Goal: Information Seeking & Learning: Learn about a topic

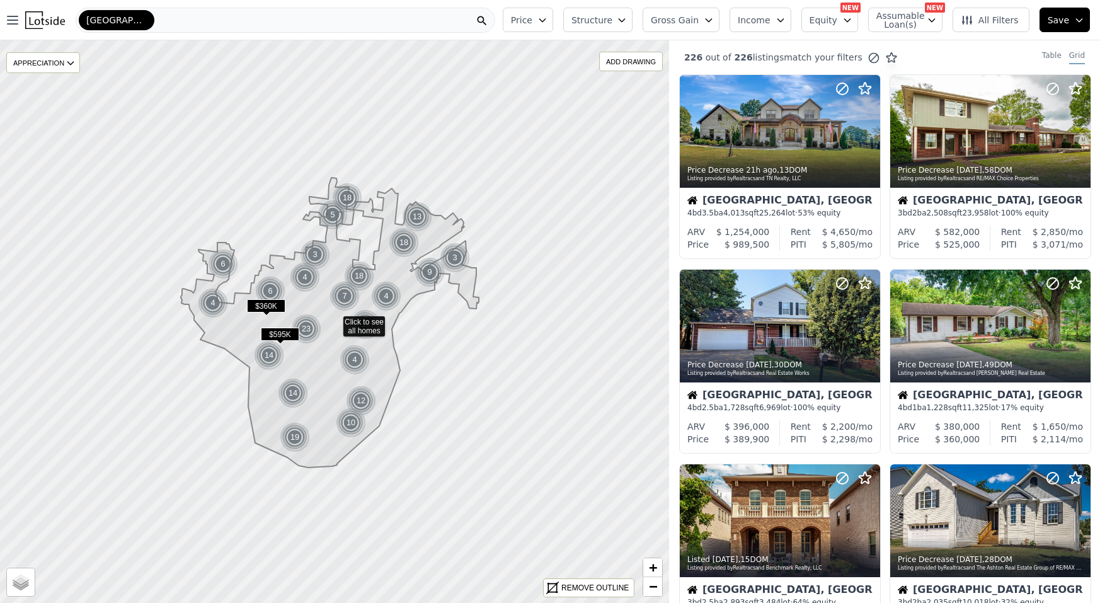
click at [710, 25] on button "Gross Gain" at bounding box center [681, 20] width 77 height 25
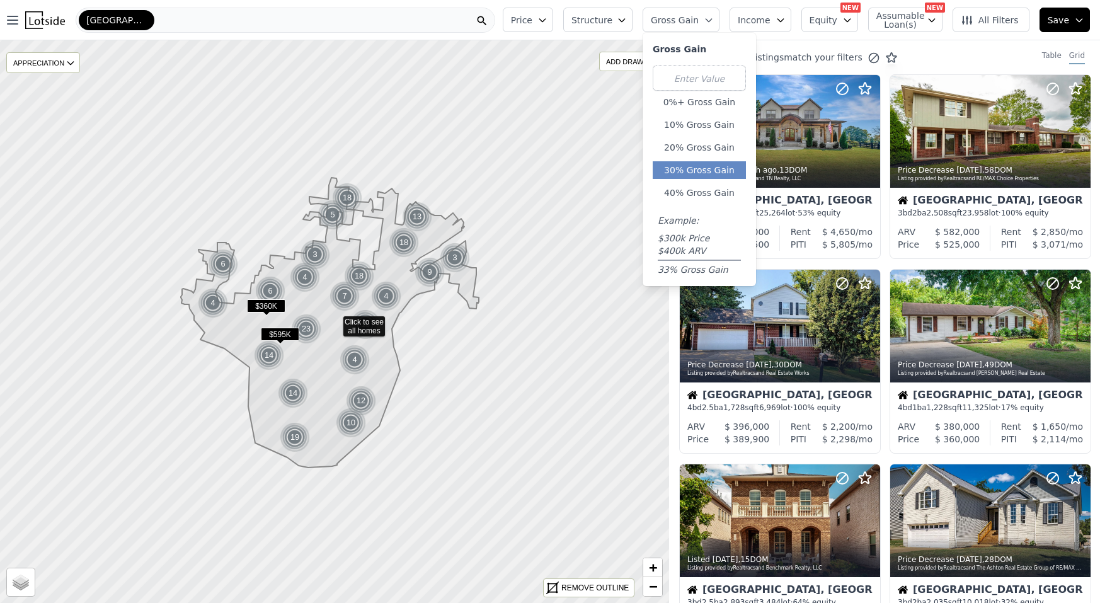
click at [726, 169] on button "30% Gross Gain" at bounding box center [699, 170] width 93 height 18
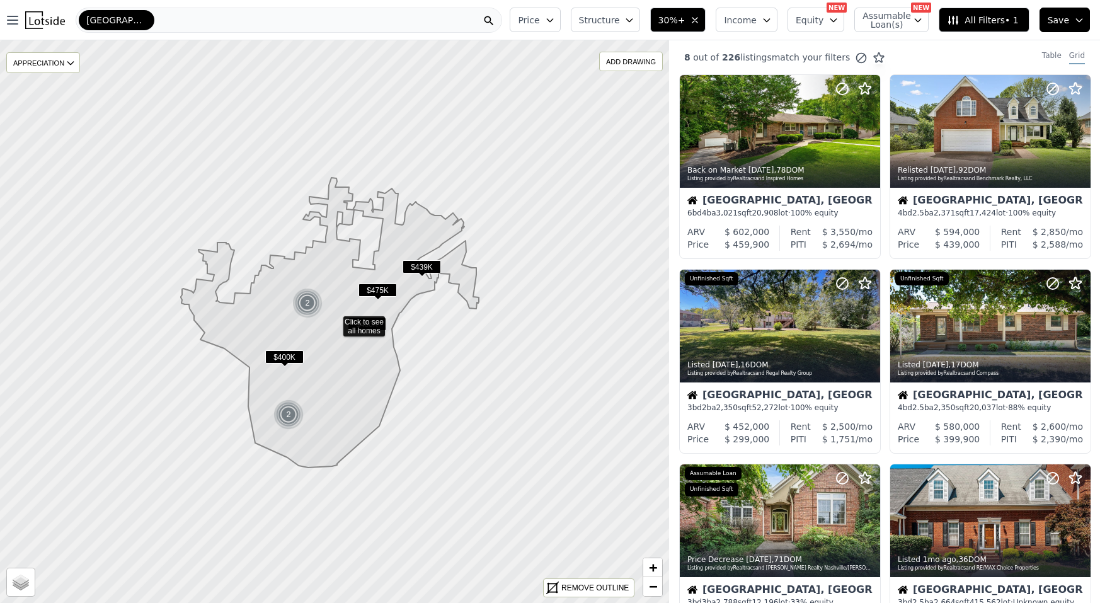
click at [875, 21] on span "Assumable Loan(s)" at bounding box center [883, 20] width 40 height 18
click at [875, 45] on input "Has Assumable Loan(s)" at bounding box center [869, 44] width 10 height 10
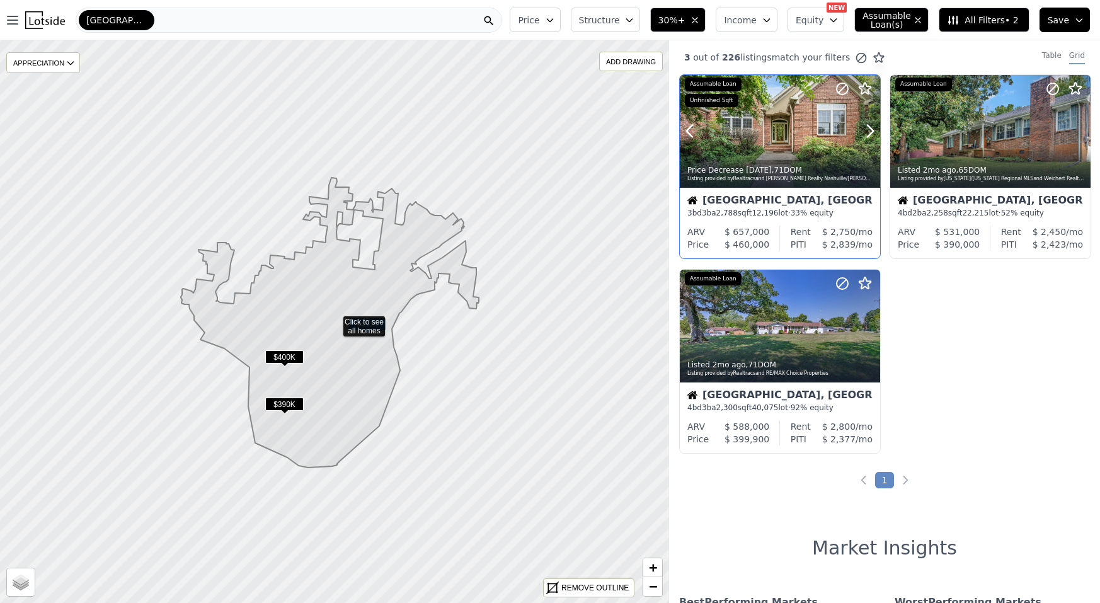
click at [801, 165] on div "Price Decrease 4w ago , 71 DOM Listing provided by Realtracs and Keller William…" at bounding box center [780, 173] width 200 height 30
click at [811, 343] on div at bounding box center [840, 310] width 81 height 81
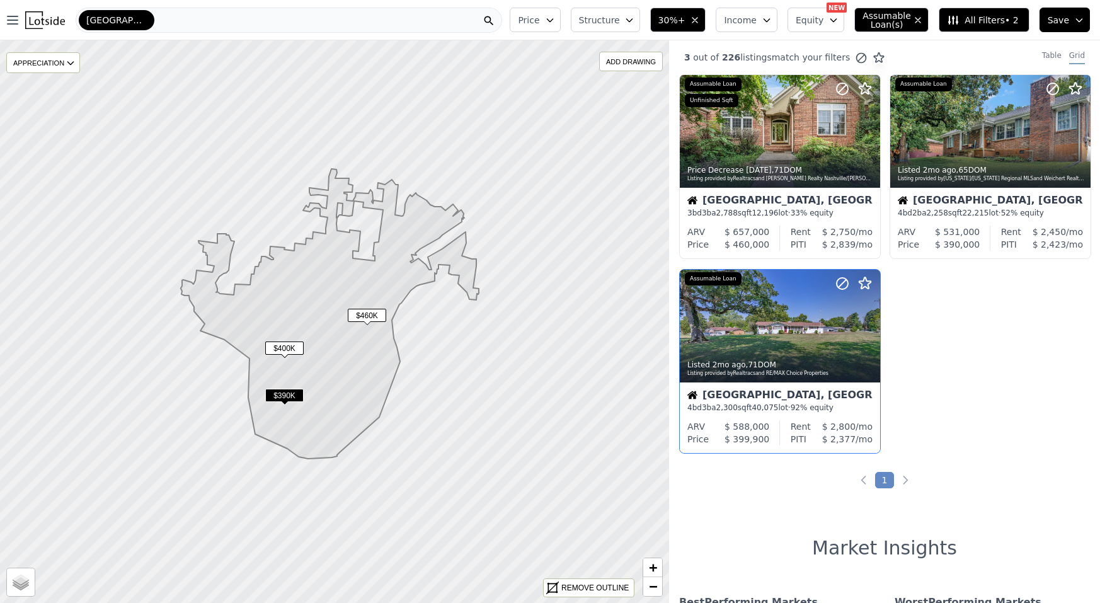
click at [740, 400] on div "Hendersonville, TN" at bounding box center [779, 396] width 185 height 13
click at [791, 135] on div at bounding box center [780, 131] width 200 height 113
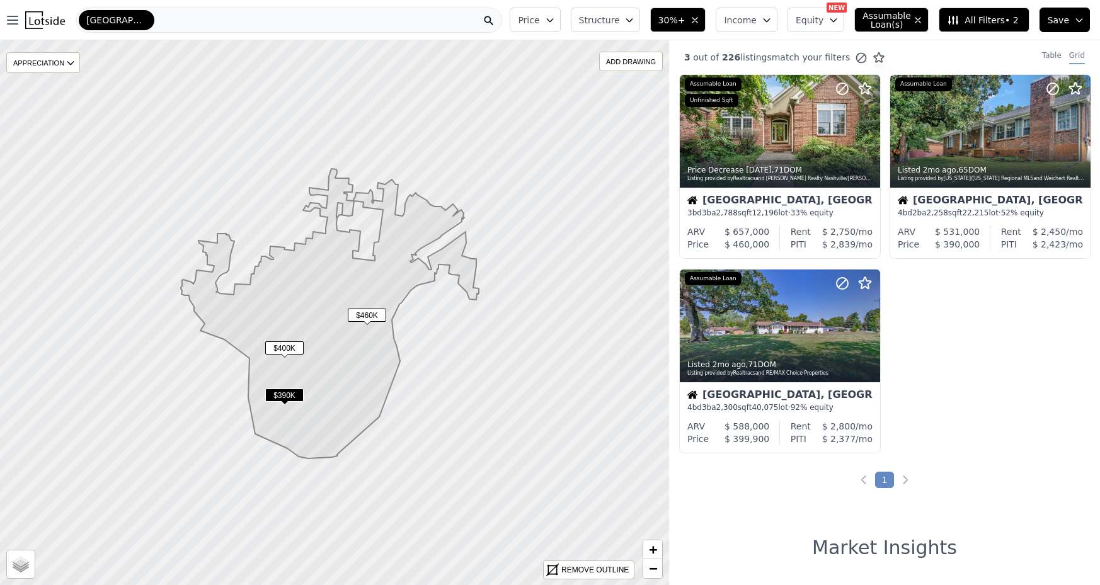
click at [921, 21] on icon "button" at bounding box center [918, 20] width 10 height 10
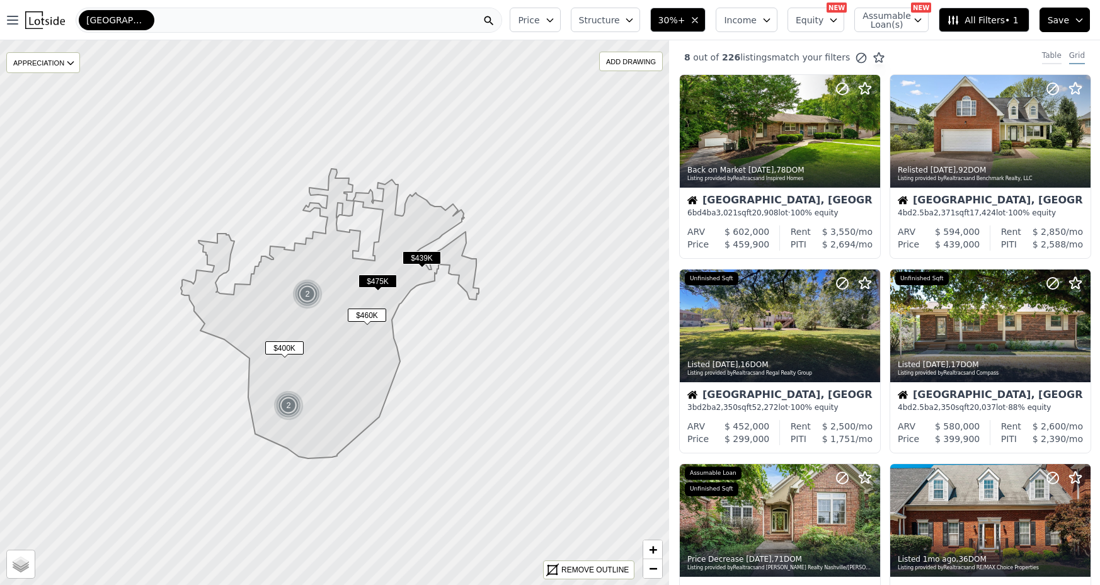
click at [1053, 61] on div "Table" at bounding box center [1052, 57] width 20 height 14
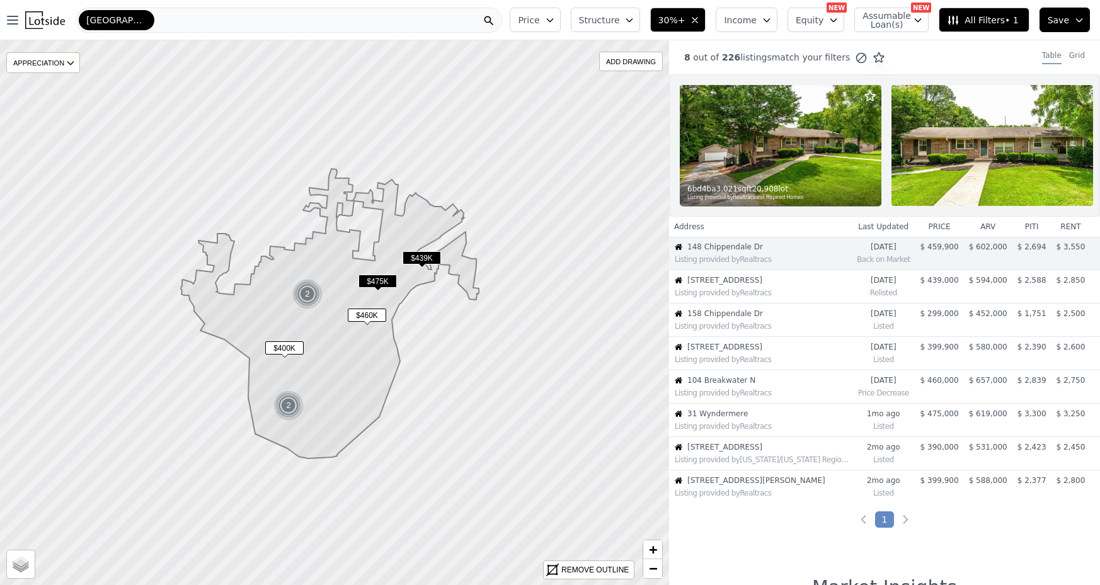
click at [946, 228] on th "price" at bounding box center [940, 227] width 49 height 20
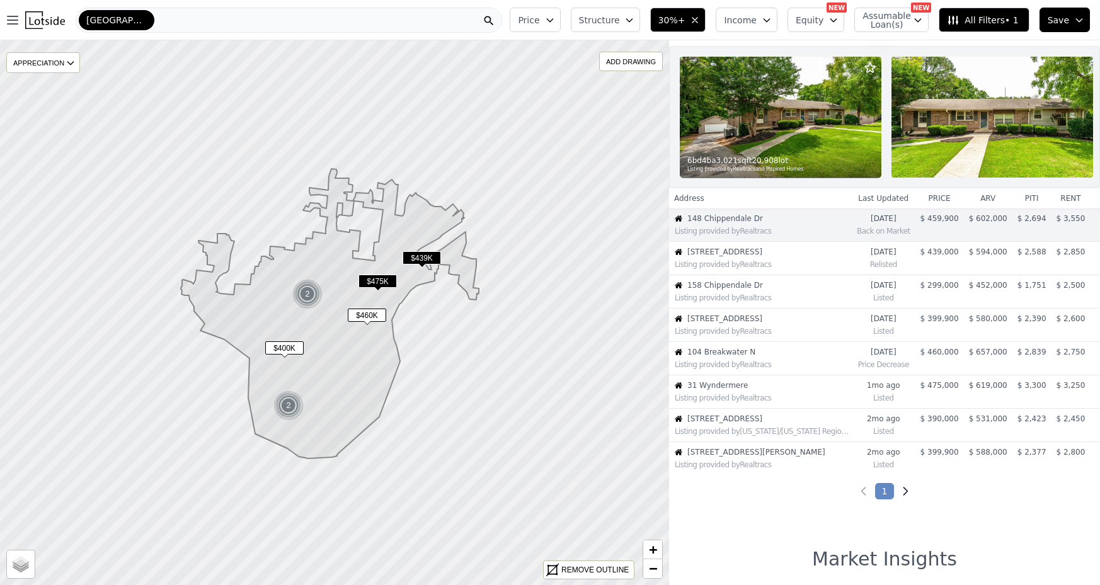
click at [906, 492] on icon "Next page" at bounding box center [906, 492] width 4 height 8
click at [686, 20] on span "30%+" at bounding box center [671, 20] width 27 height 13
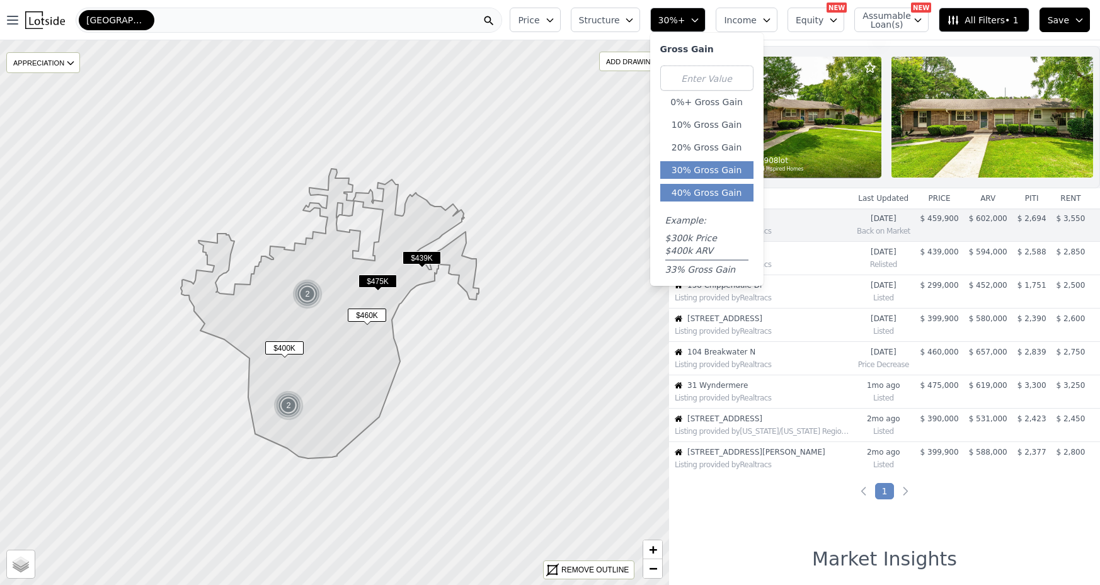
click at [718, 200] on button "40% Gross Gain" at bounding box center [706, 193] width 93 height 18
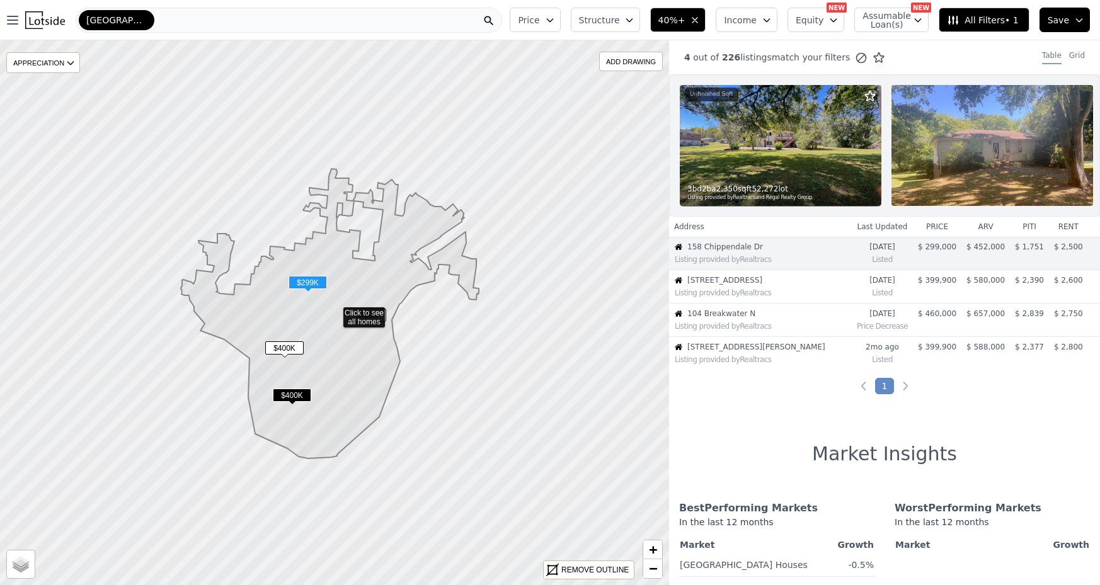
click at [751, 246] on span "158 Chippendale Dr" at bounding box center [762, 247] width 151 height 10
click at [298, 277] on span "$299K" at bounding box center [308, 282] width 38 height 13
click at [872, 248] on time "2w ago" at bounding box center [882, 247] width 51 height 10
click at [723, 249] on span "158 Chippendale Dr" at bounding box center [762, 247] width 151 height 10
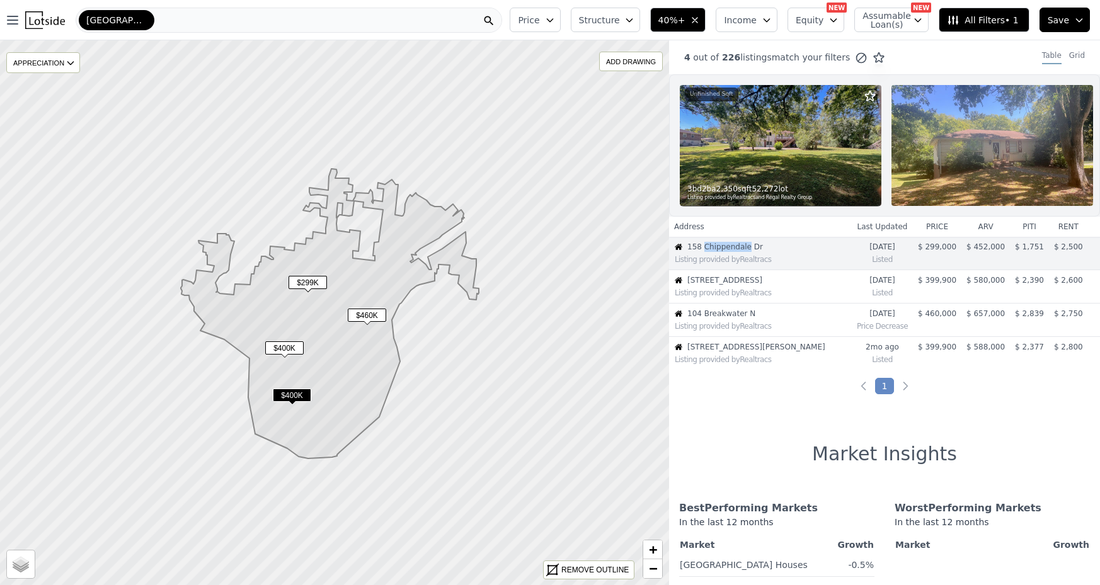
click at [741, 169] on img at bounding box center [781, 145] width 202 height 121
click at [786, 279] on span "[STREET_ADDRESS]" at bounding box center [762, 280] width 151 height 10
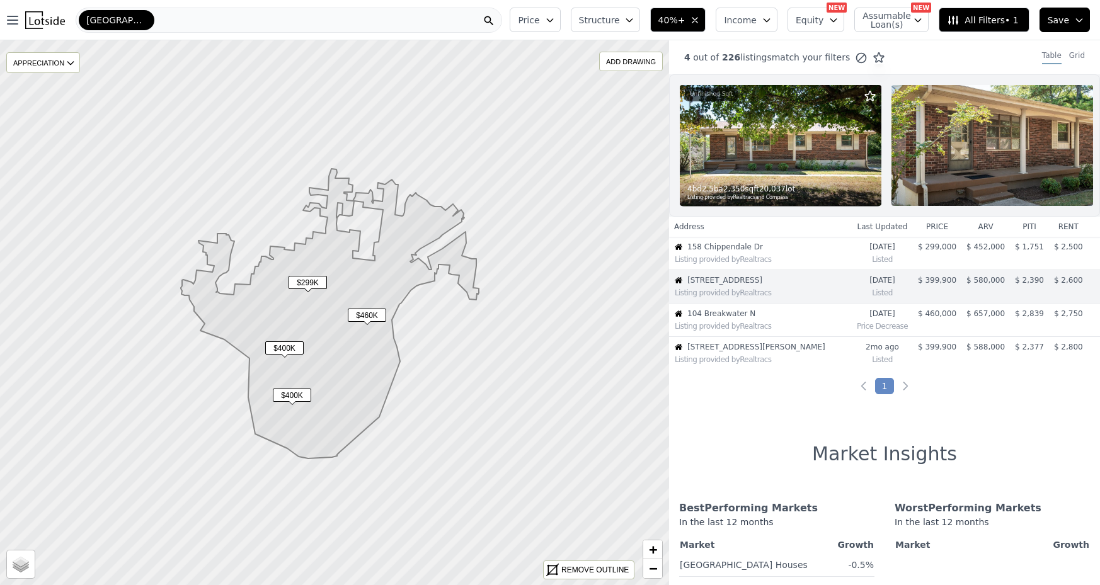
click at [775, 256] on div "Listing provided by Realtracs" at bounding box center [763, 260] width 176 height 10
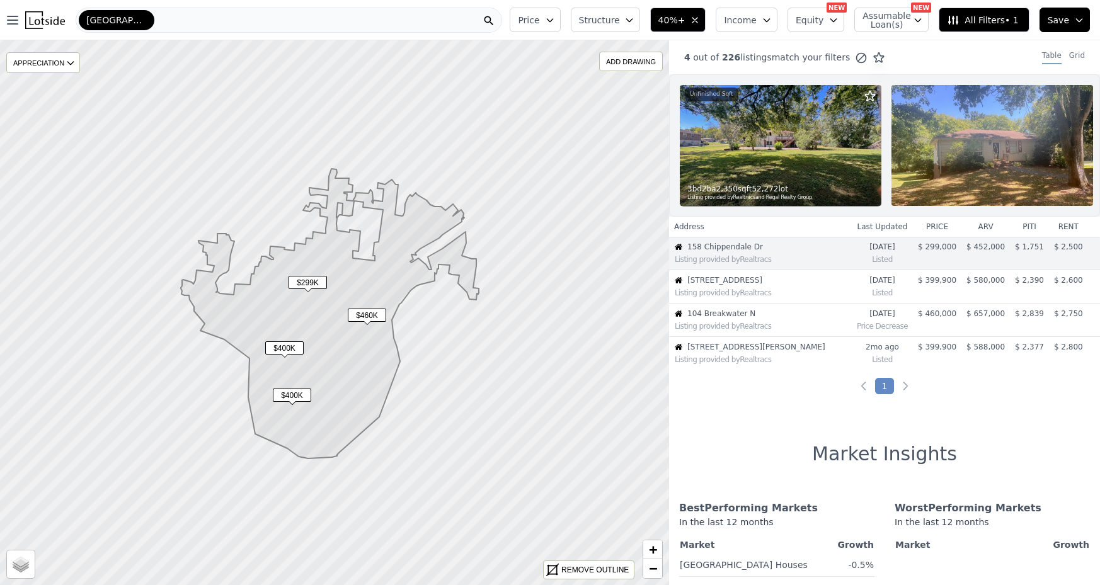
click at [773, 283] on span "[STREET_ADDRESS]" at bounding box center [762, 280] width 151 height 10
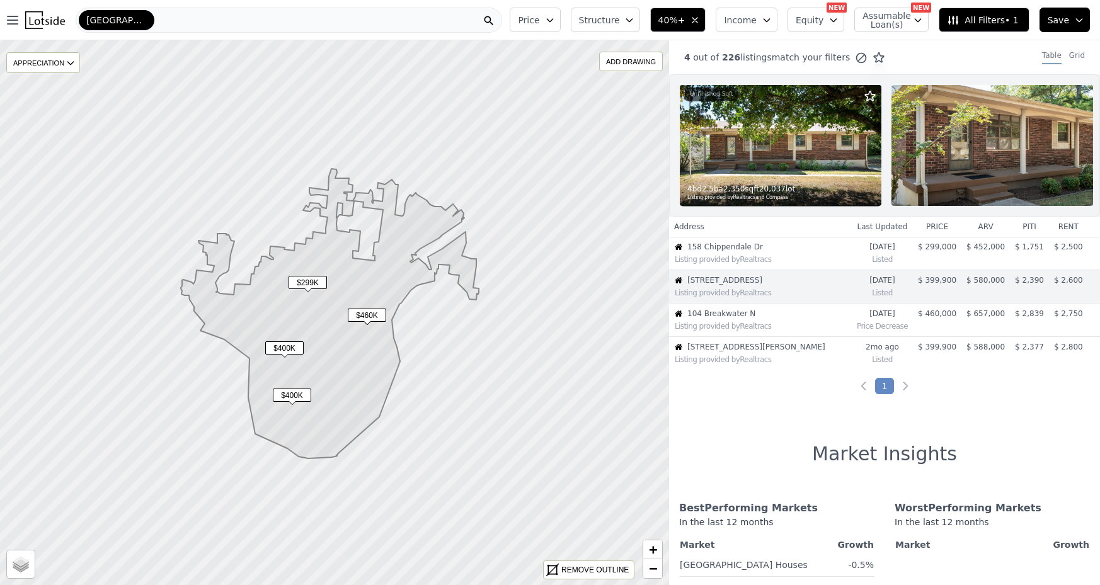
click at [772, 311] on span "104 Breakwater N" at bounding box center [762, 314] width 151 height 10
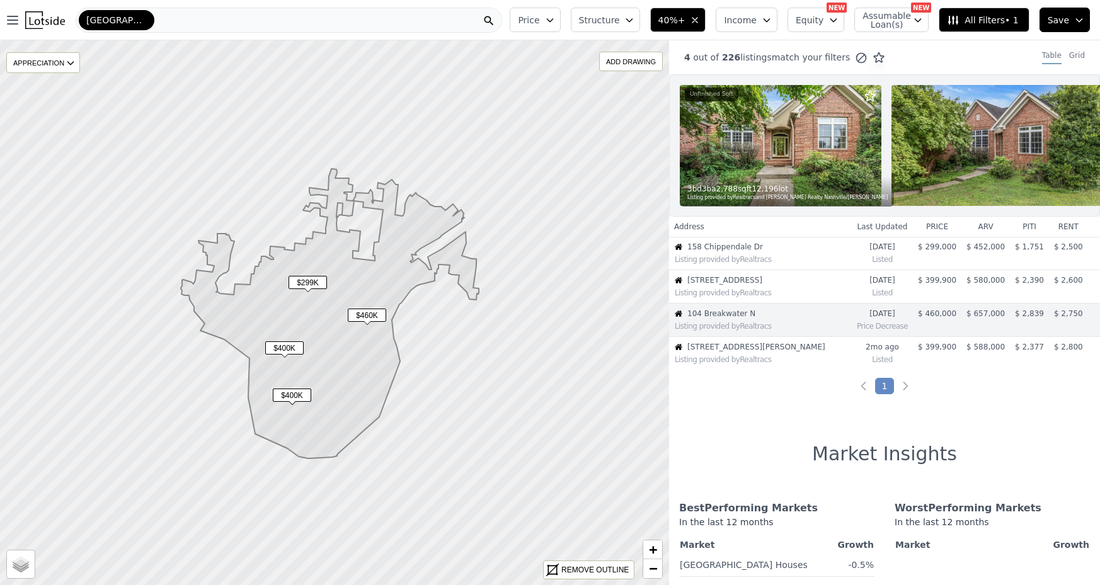
click at [781, 290] on div "Listing provided by Realtracs" at bounding box center [763, 293] width 176 height 10
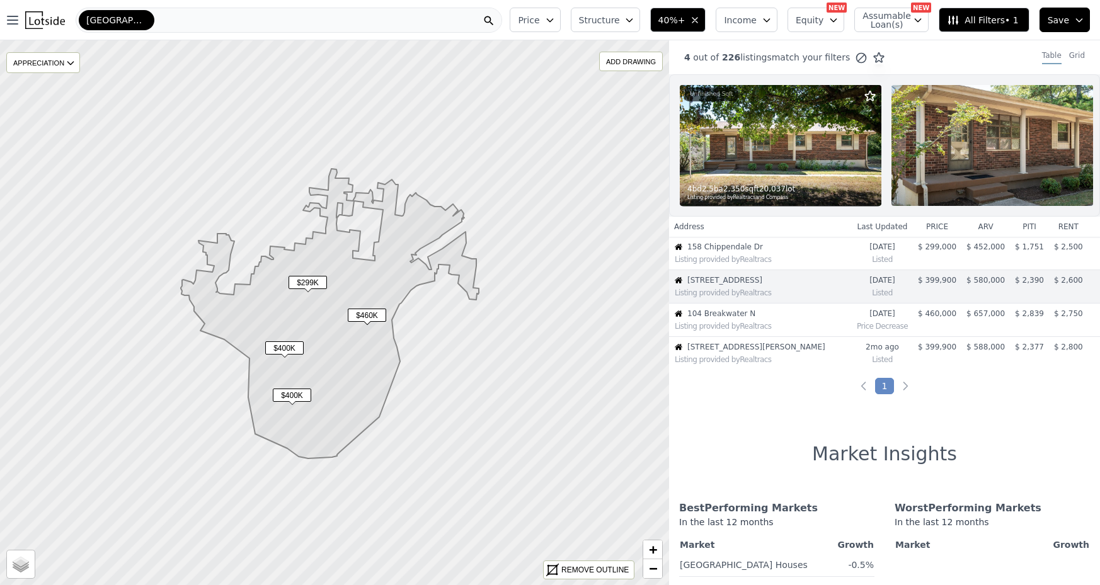
click at [777, 307] on td "104 Breakwater N Listing provided by Realtracs" at bounding box center [760, 320] width 183 height 33
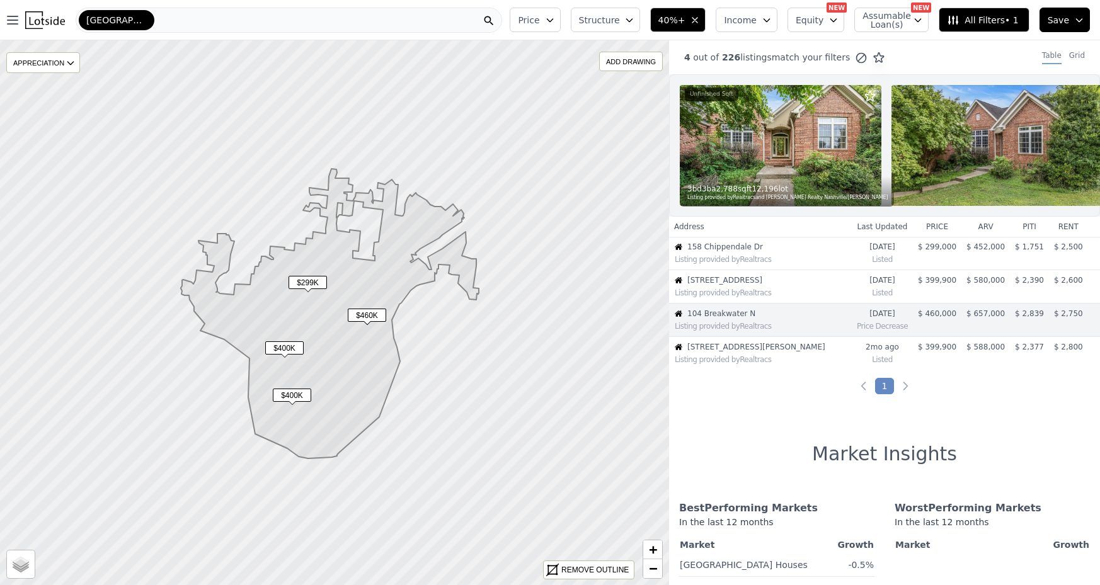
click at [788, 323] on div "Listing provided by Realtracs" at bounding box center [763, 326] width 176 height 10
click at [795, 293] on div "Listing provided by Realtracs" at bounding box center [763, 293] width 176 height 10
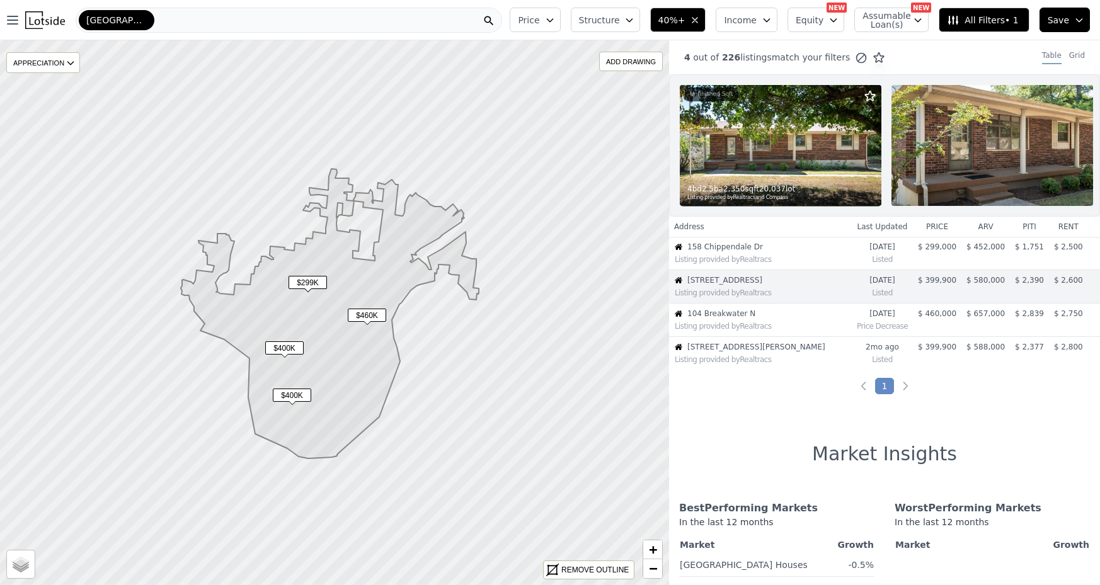
click at [752, 185] on div "4 bd 2.5 ba 2,350 sqft 20,037 lot" at bounding box center [781, 189] width 188 height 10
click at [779, 137] on img at bounding box center [781, 145] width 202 height 121
click at [239, 23] on div "[GEOGRAPHIC_DATA]" at bounding box center [289, 20] width 427 height 25
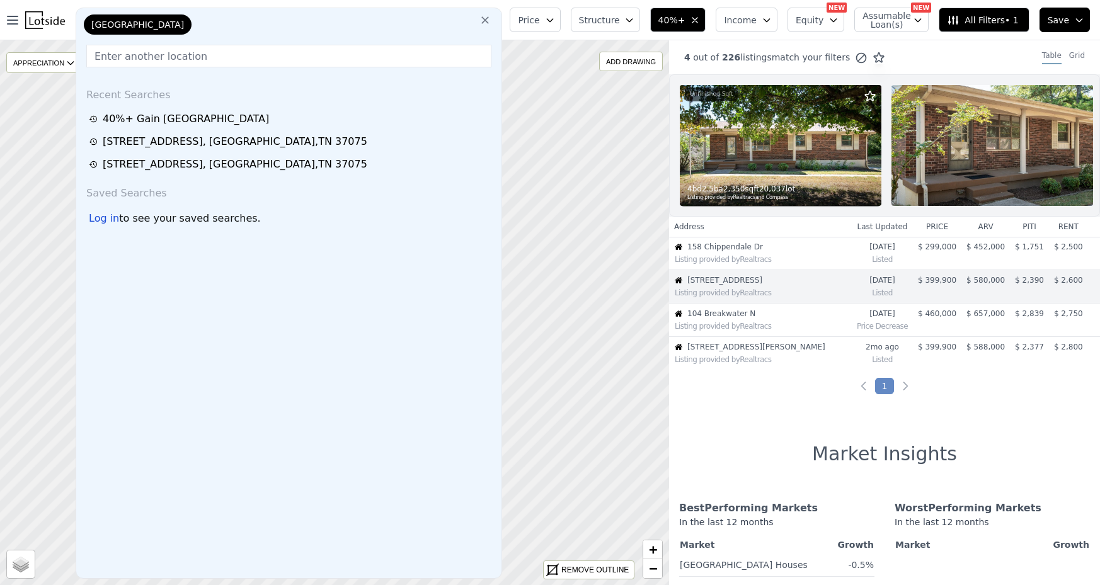
type input "127 Veebelt Dr, Hendersonville, TN 37075"
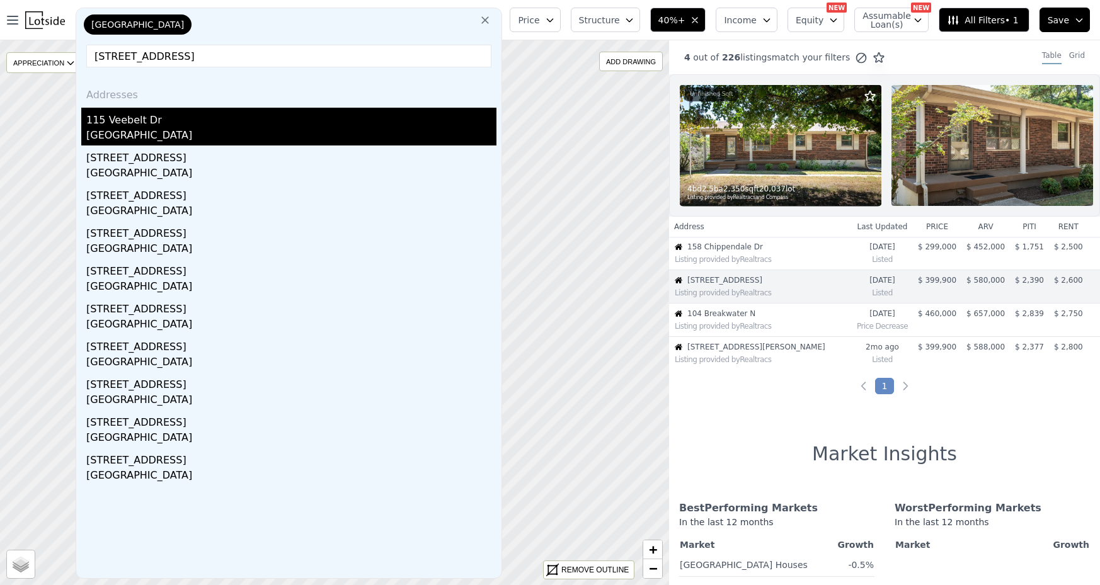
click at [153, 138] on div "Hendersonville, TN 37075" at bounding box center [291, 137] width 410 height 18
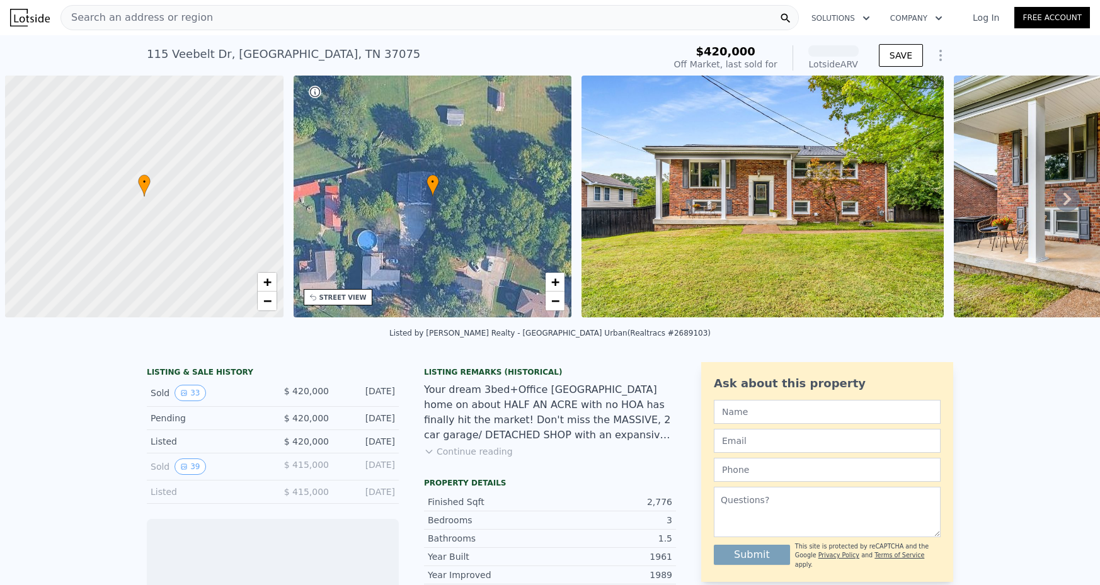
scroll to position [0, 5]
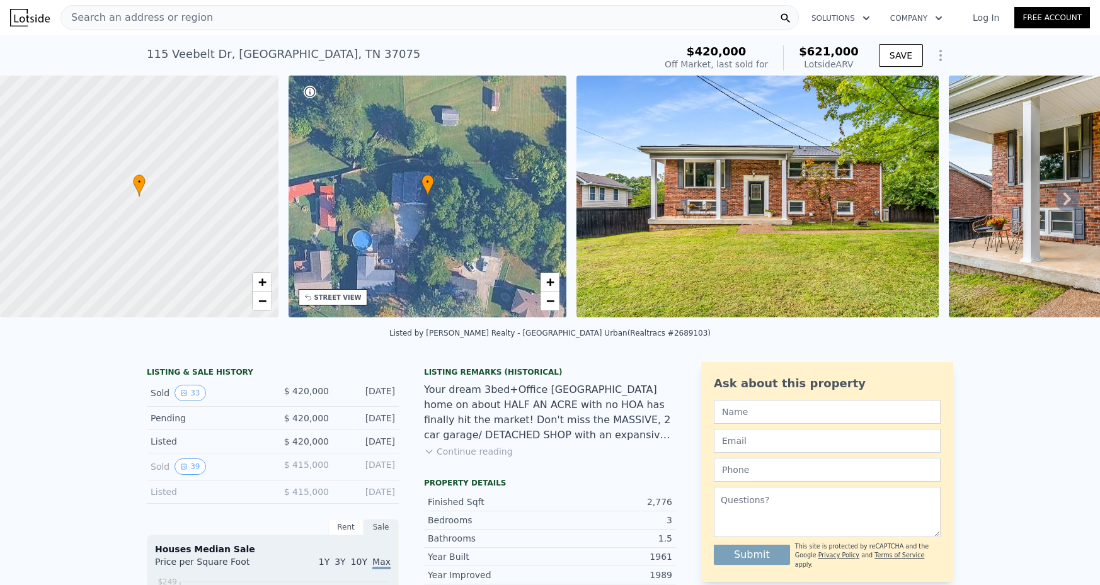
click at [681, 186] on img at bounding box center [758, 197] width 362 height 242
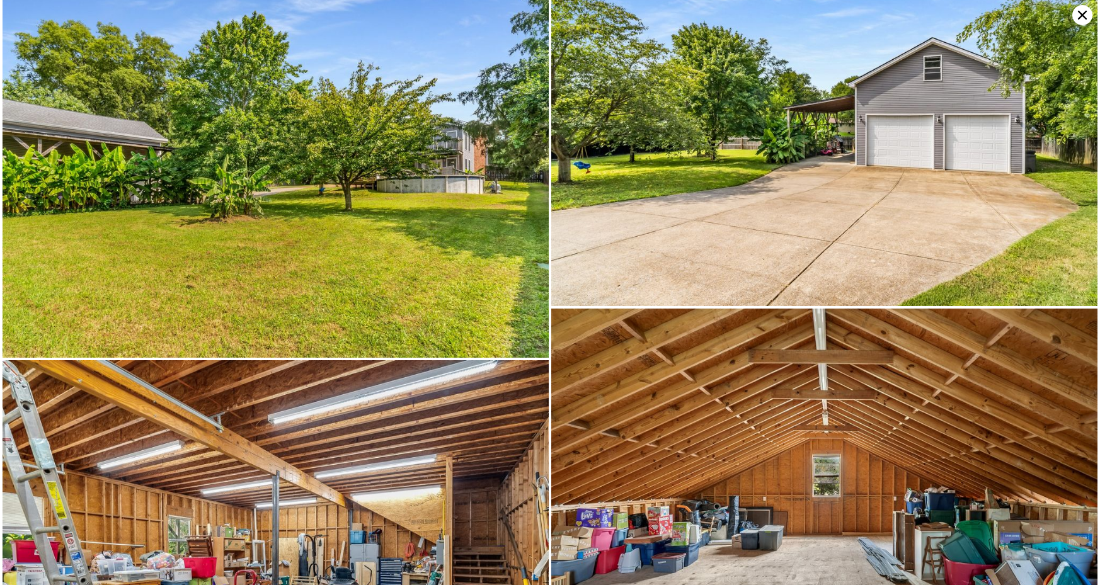
scroll to position [4411, 0]
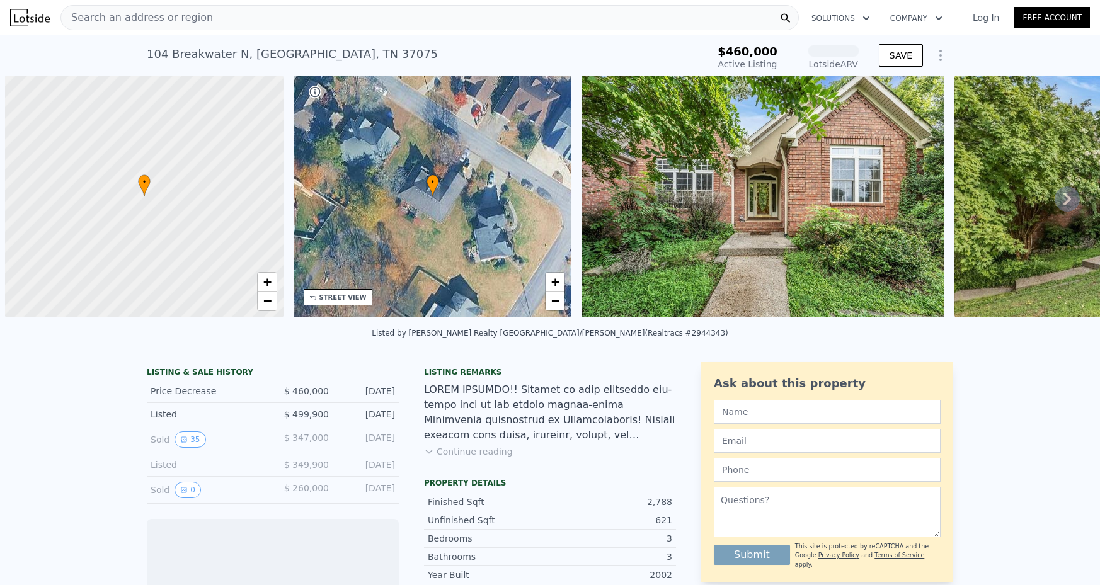
scroll to position [0, 5]
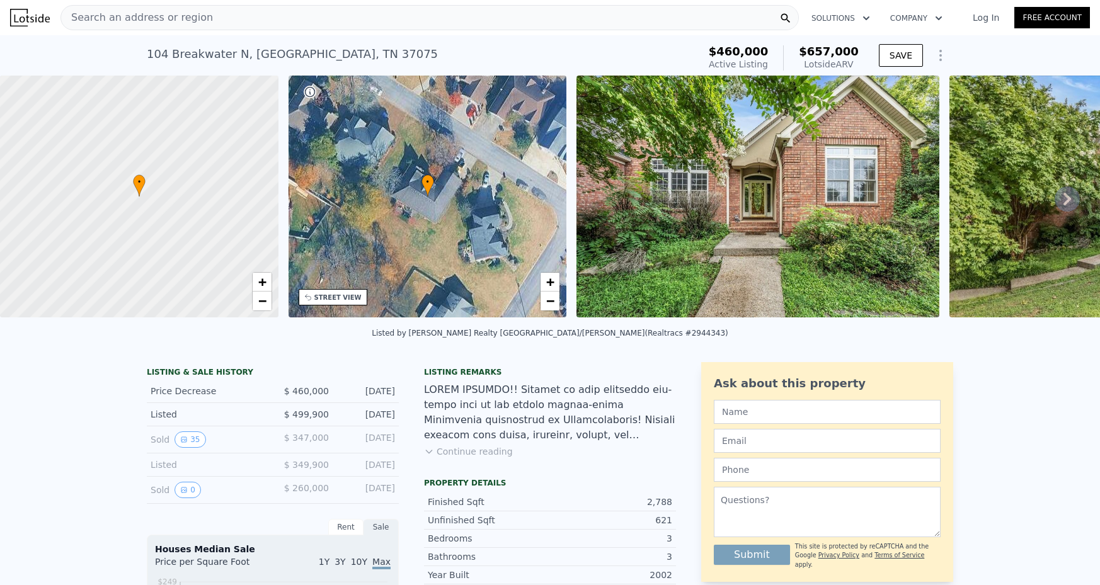
click at [630, 228] on img at bounding box center [758, 197] width 363 height 242
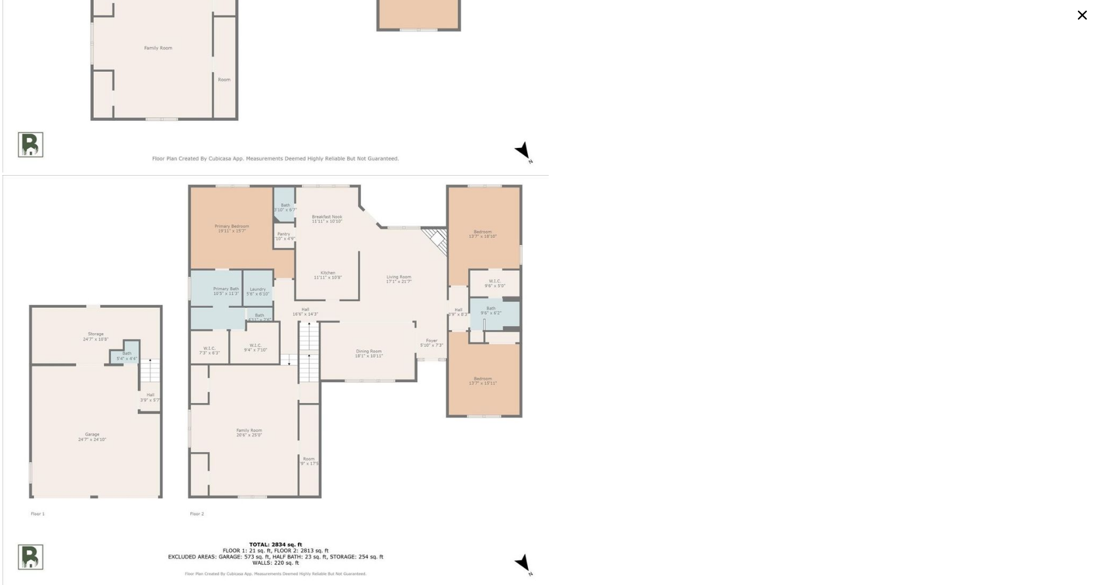
scroll to position [9414, 0]
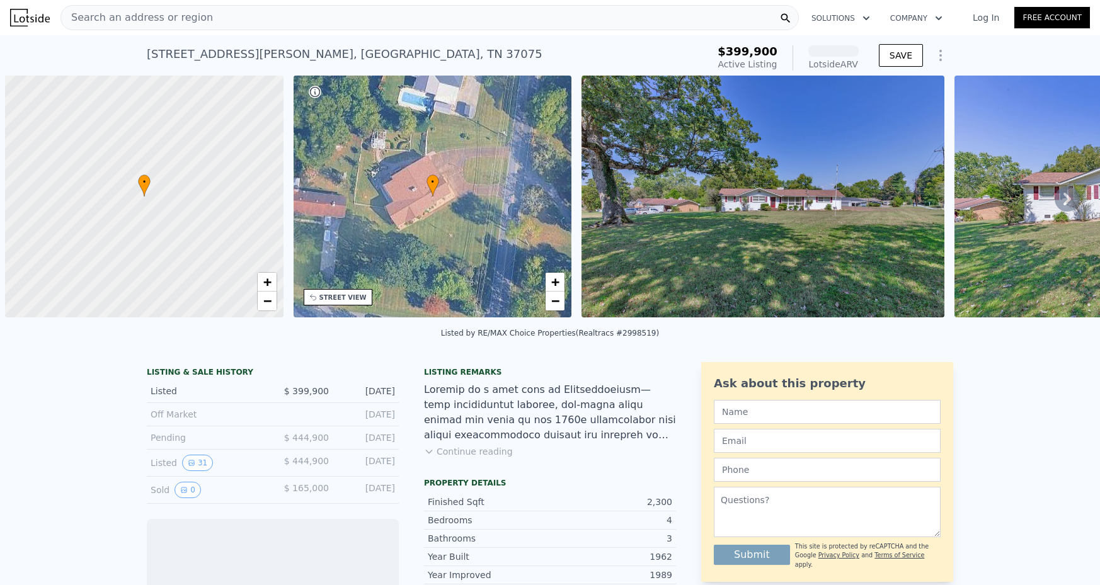
scroll to position [0, 5]
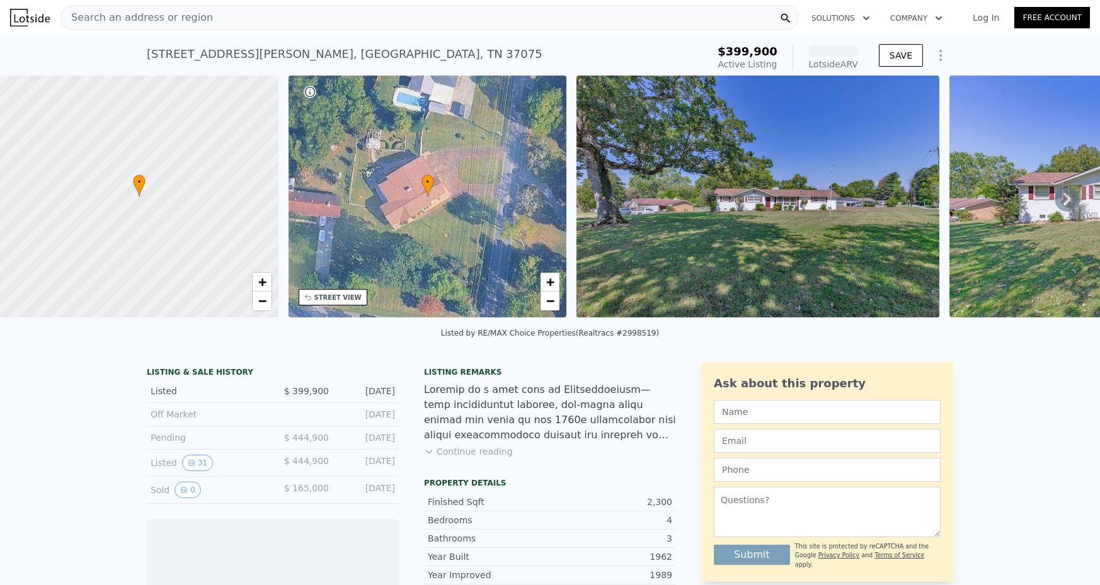
click at [697, 207] on img at bounding box center [758, 197] width 363 height 242
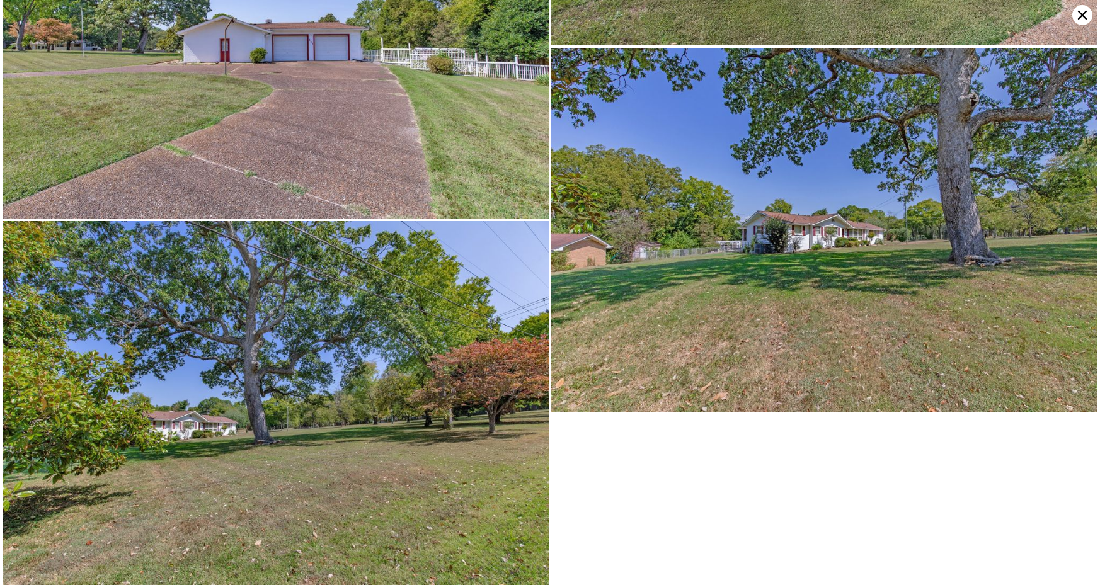
scroll to position [8758, 0]
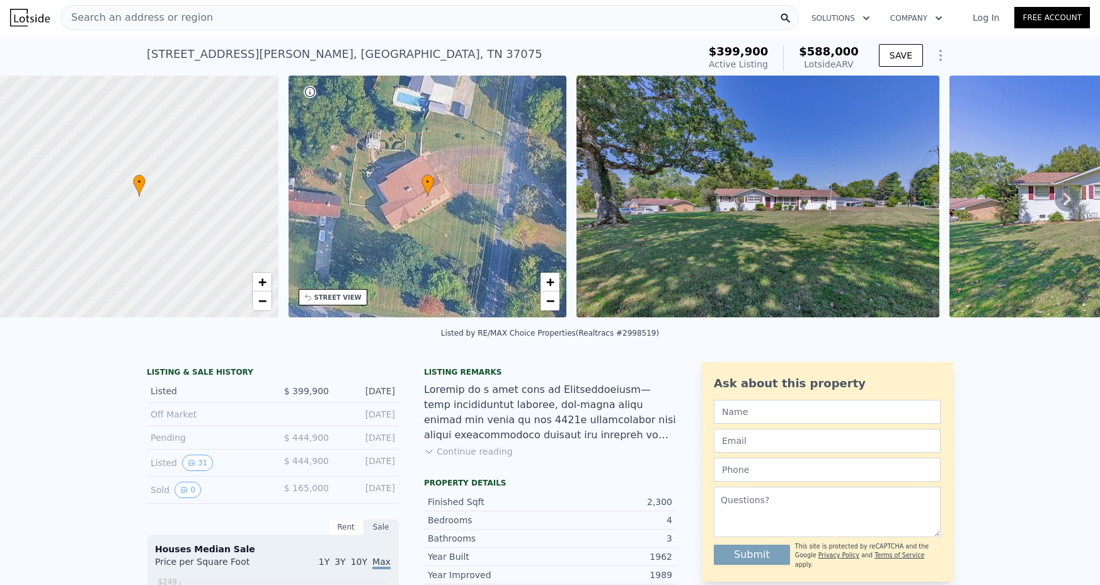
scroll to position [50, 0]
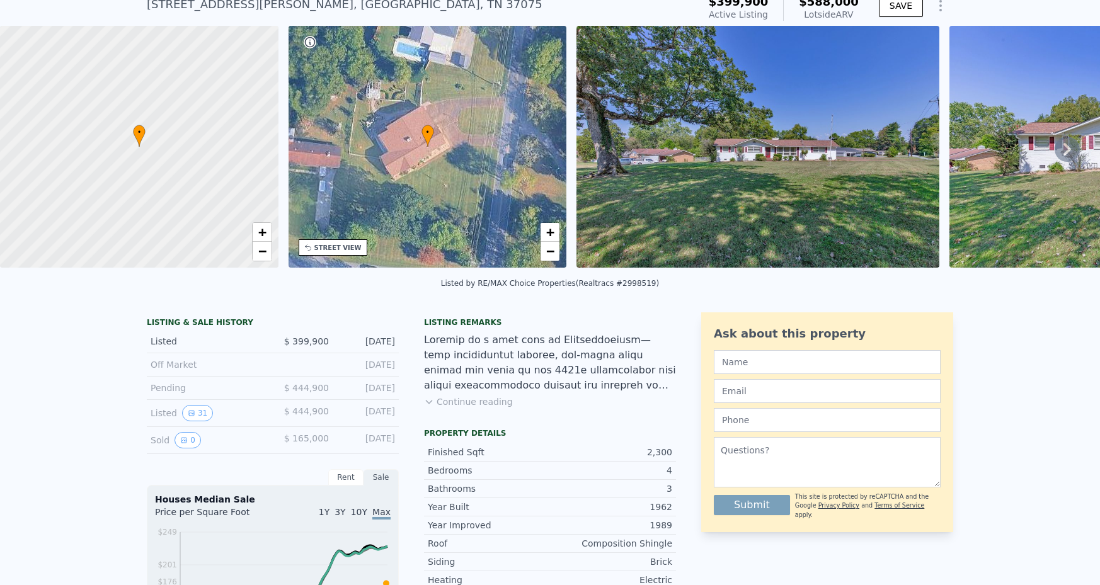
click at [471, 399] on button "Continue reading" at bounding box center [468, 402] width 89 height 13
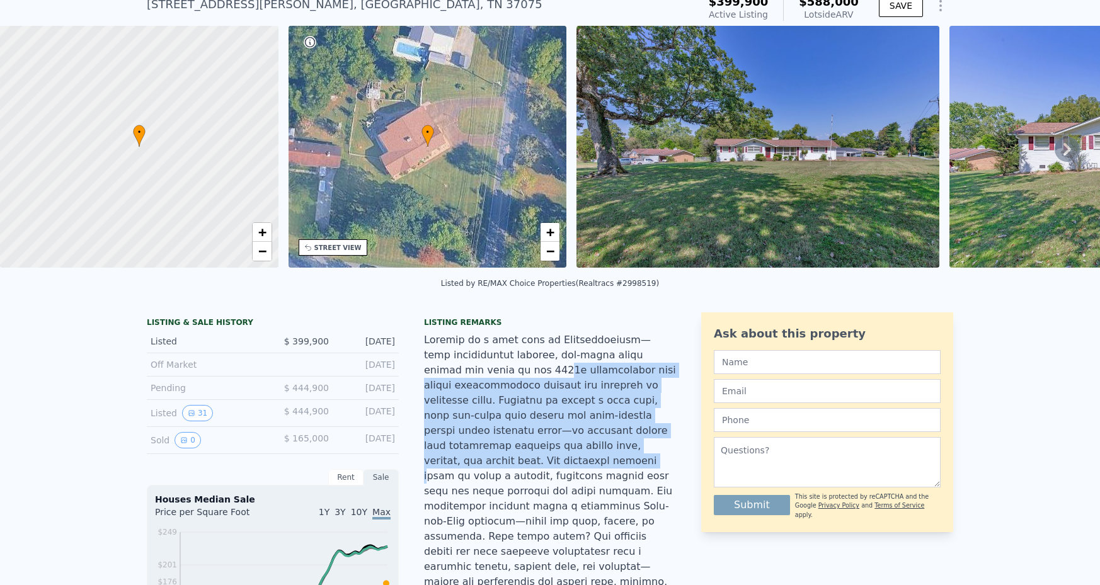
drag, startPoint x: 466, startPoint y: 375, endPoint x: 587, endPoint y: 440, distance: 137.0
click at [587, 440] on div at bounding box center [550, 560] width 252 height 454
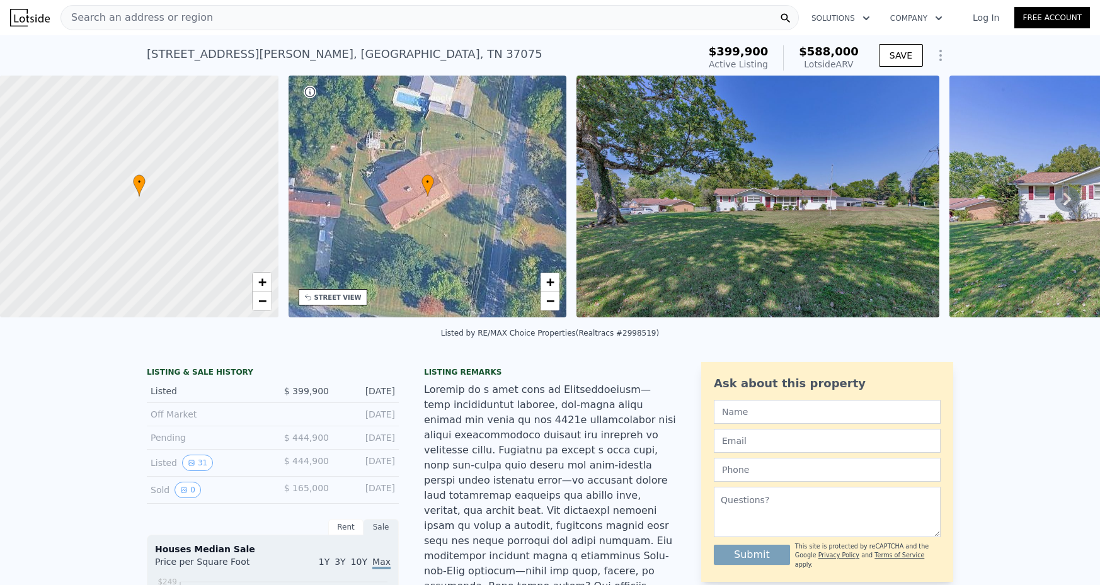
scroll to position [0, 0]
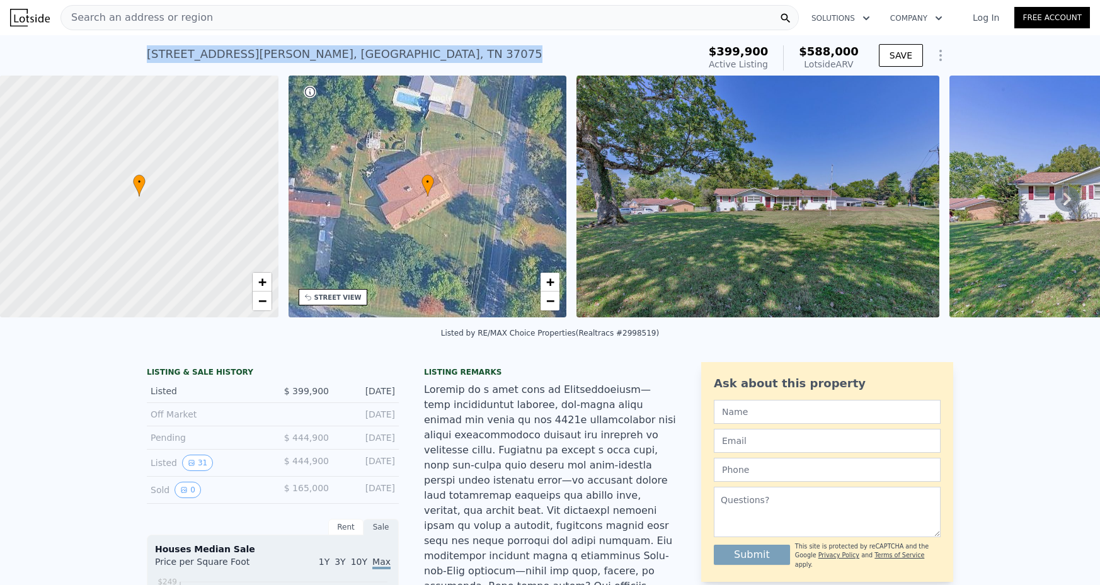
drag, startPoint x: 140, startPoint y: 54, endPoint x: 396, endPoint y: 56, distance: 256.5
click at [396, 56] on div "448 Walton Ferry Rd , Hendersonville , TN 37075 Active at $399,900 (~ARV $588k …" at bounding box center [550, 55] width 1100 height 40
copy div "448 Walton Ferry Rd , Hendersonville , TN 37075"
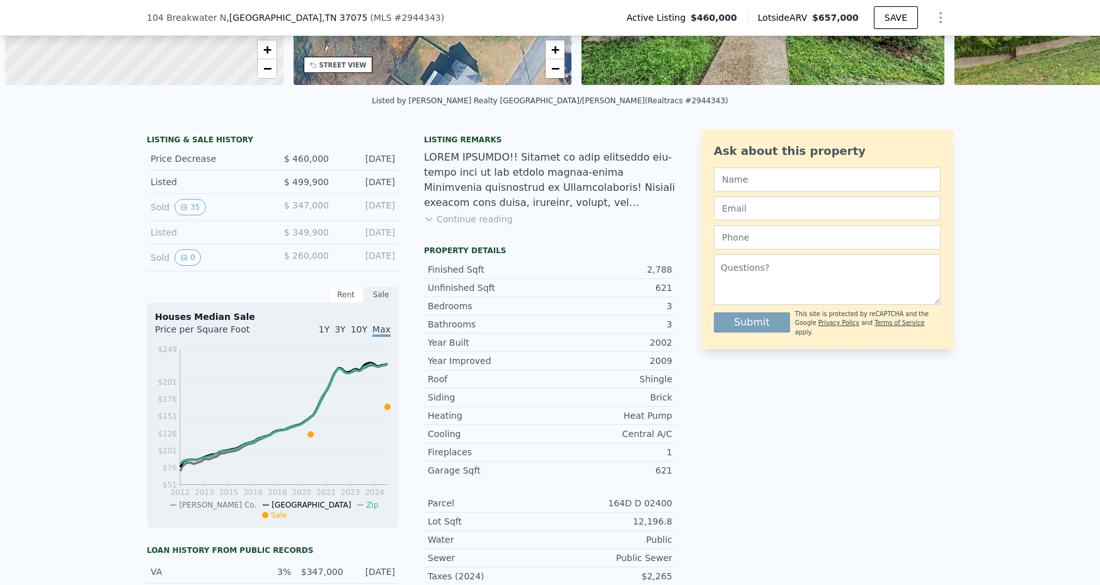
scroll to position [264, 0]
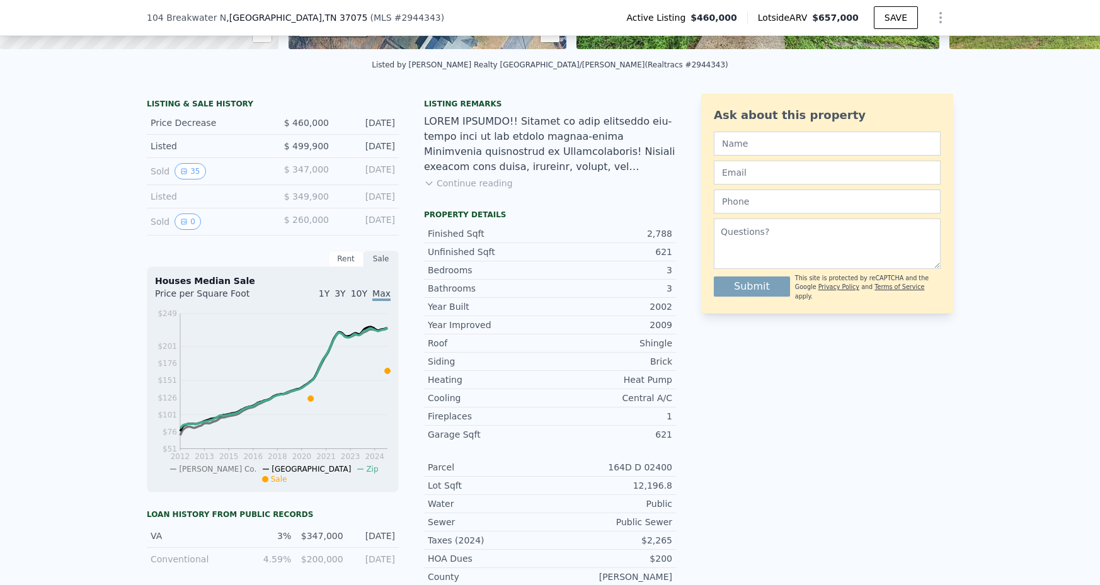
click at [479, 181] on button "Continue reading" at bounding box center [468, 183] width 89 height 13
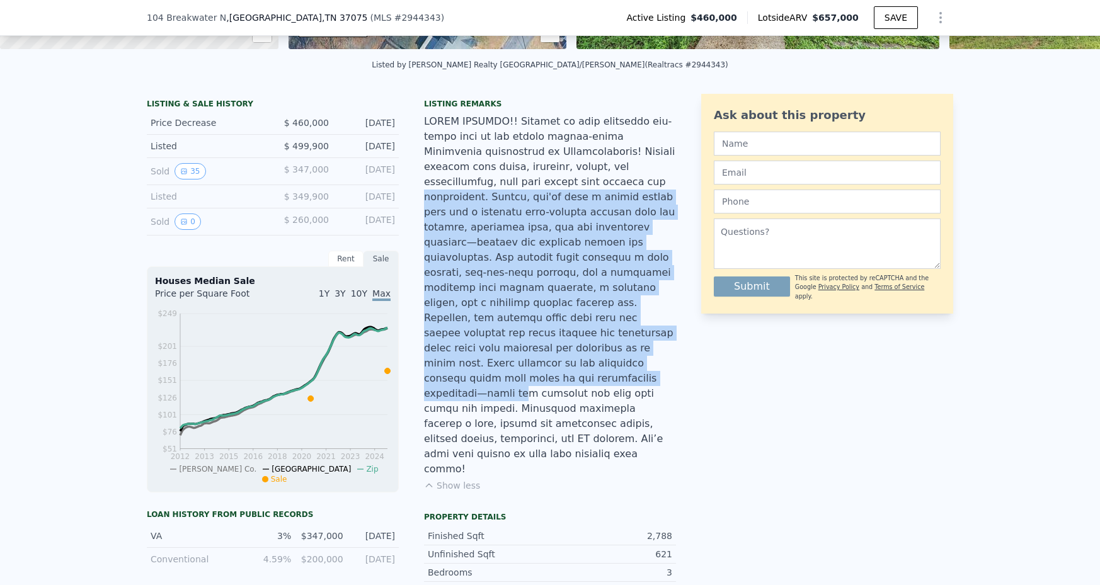
drag, startPoint x: 481, startPoint y: 181, endPoint x: 599, endPoint y: 343, distance: 199.8
click at [599, 343] on div at bounding box center [550, 295] width 252 height 363
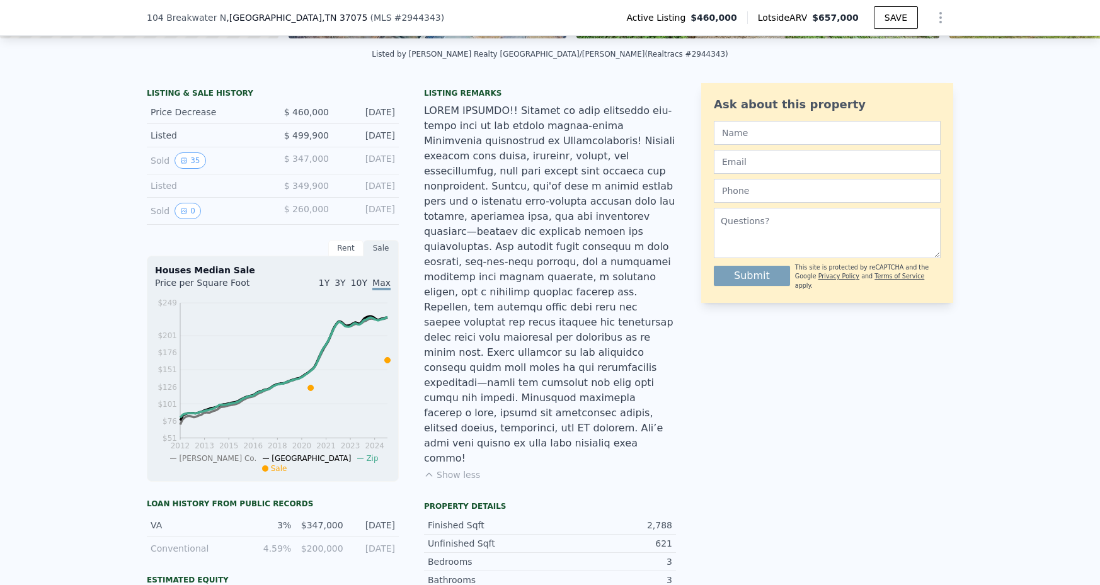
scroll to position [240, 0]
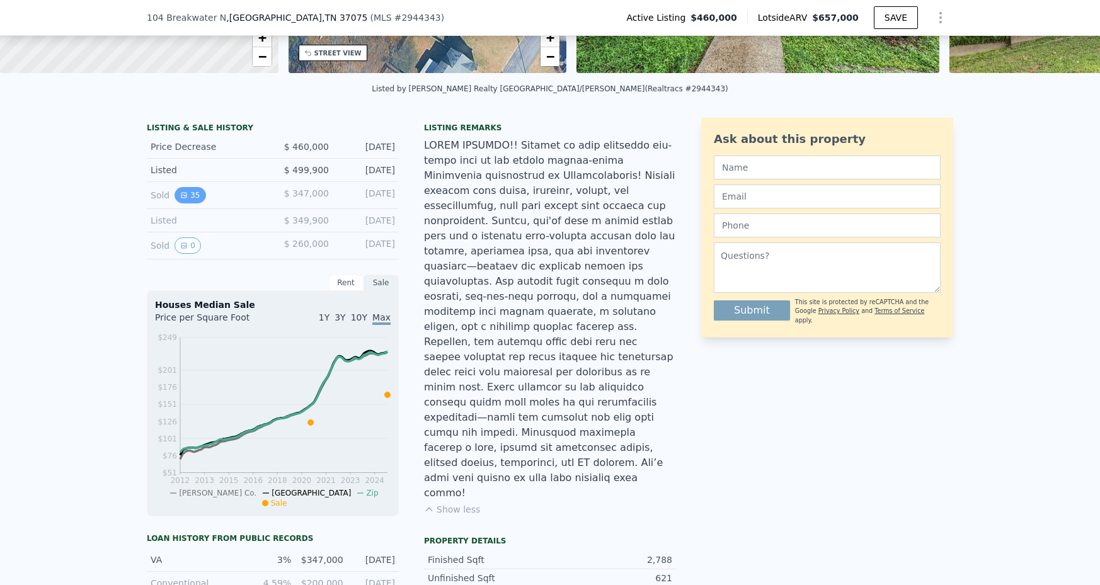
click at [196, 190] on button "35" at bounding box center [190, 195] width 31 height 16
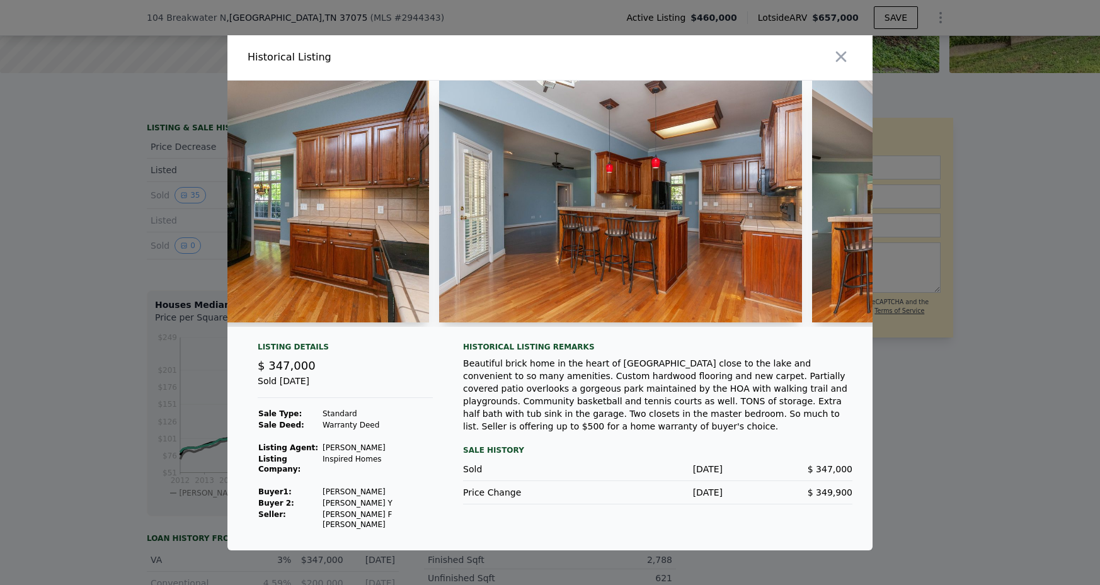
scroll to position [0, 3530]
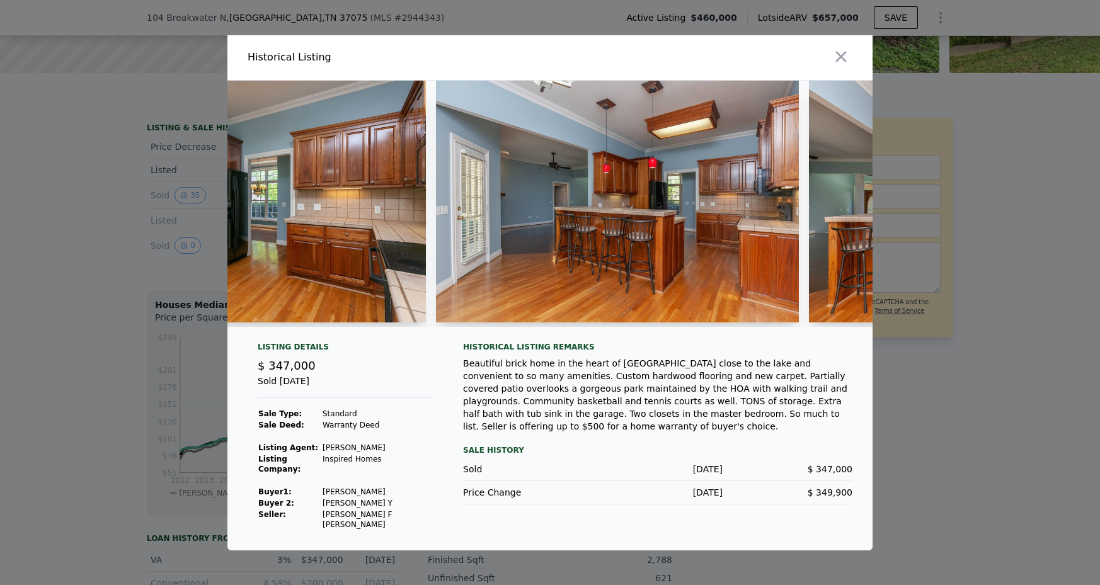
click at [827, 74] on div at bounding box center [714, 57] width 318 height 45
click at [842, 62] on icon "button" at bounding box center [841, 56] width 11 height 11
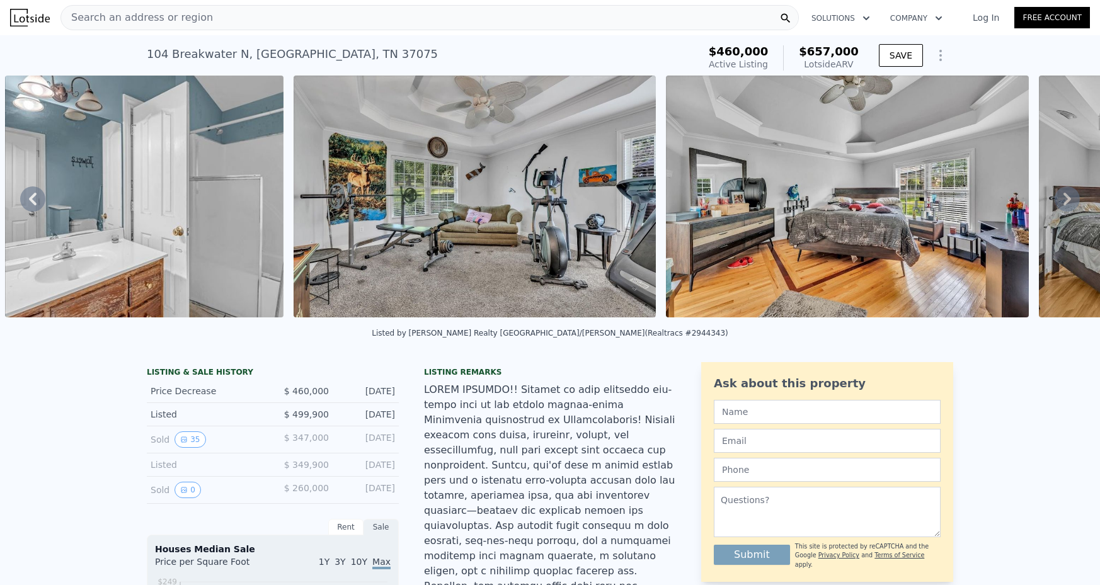
scroll to position [0, 0]
drag, startPoint x: 149, startPoint y: 52, endPoint x: 389, endPoint y: 66, distance: 239.8
click at [389, 66] on div "104 Breakwater N , Hendersonville , TN 37075 Active at $460k (~ARV $657k )" at bounding box center [420, 57] width 547 height 35
copy div "104 Breakwater N , Hendersonville , TN 37075"
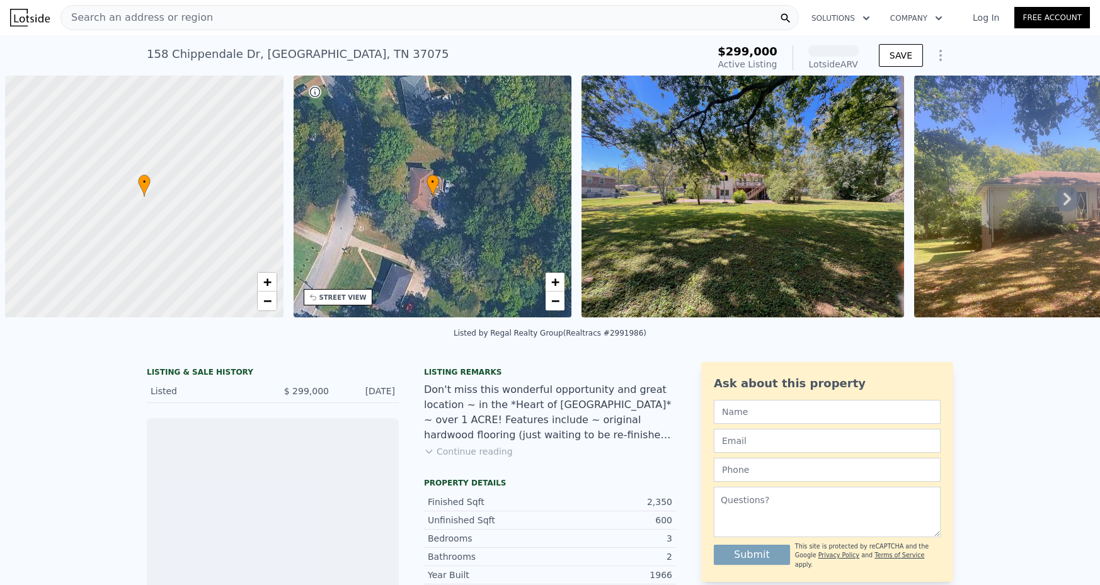
scroll to position [0, 5]
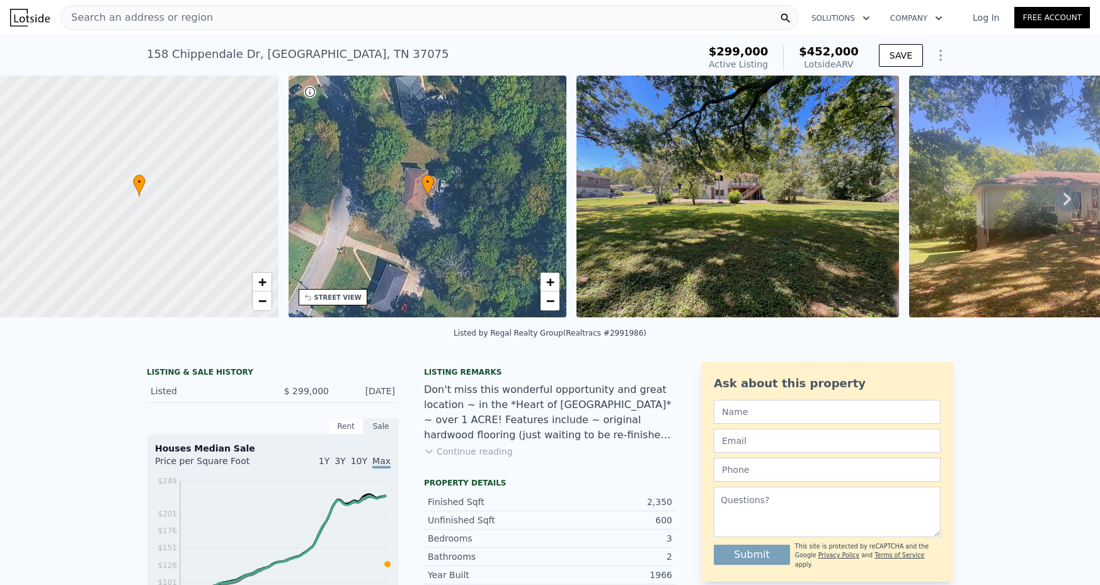
click at [465, 453] on button "Continue reading" at bounding box center [468, 451] width 89 height 13
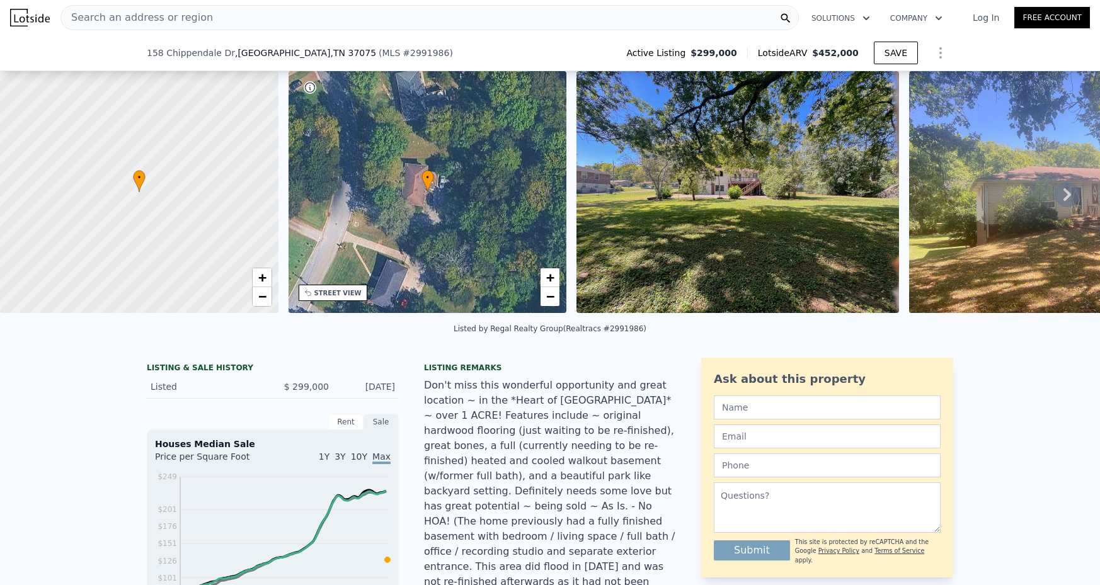
scroll to position [241, 0]
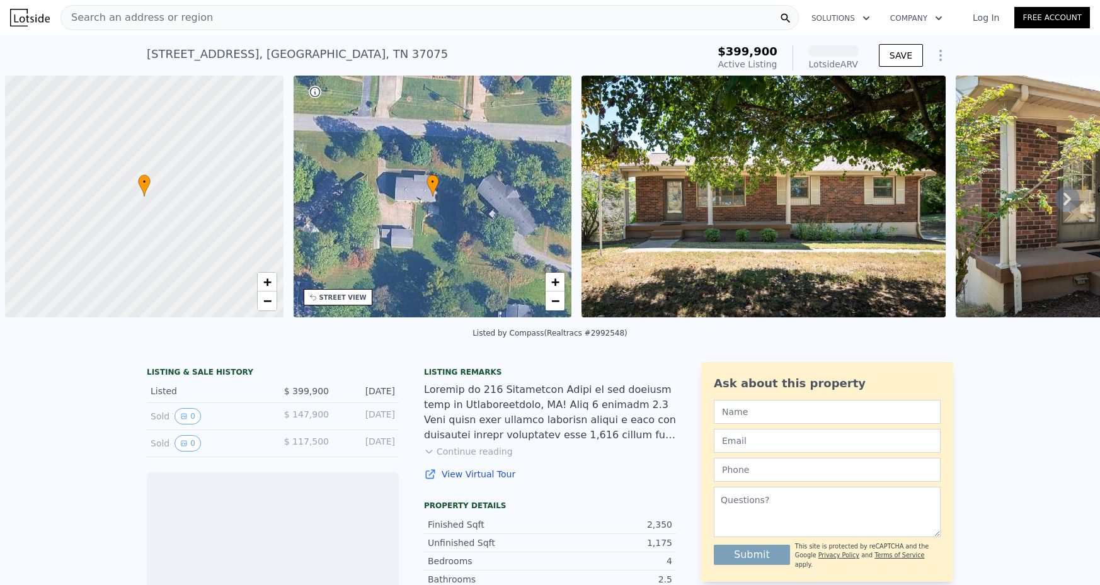
scroll to position [0, 5]
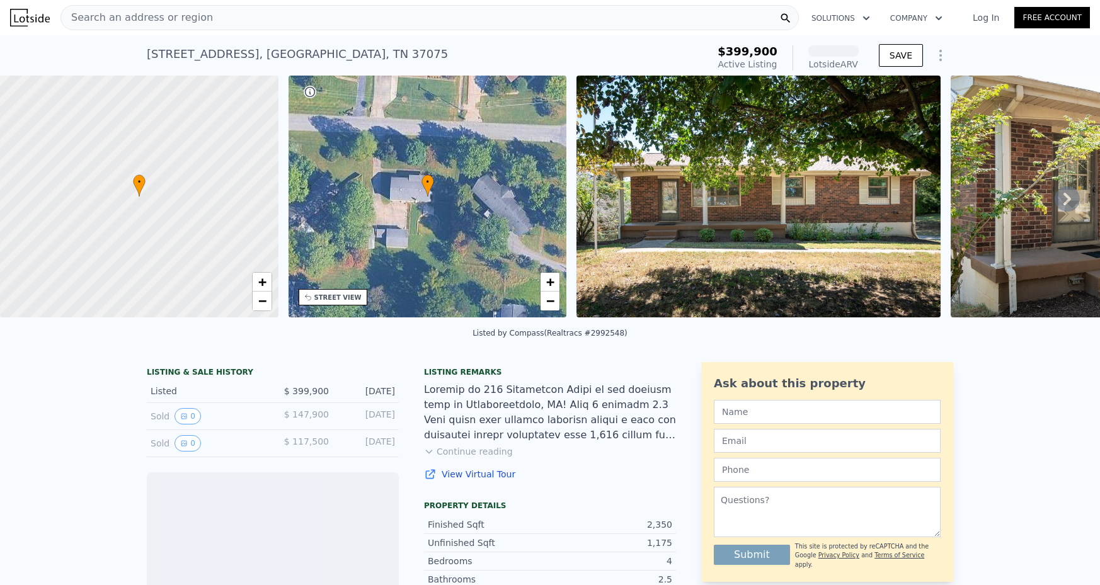
click at [491, 454] on button "Continue reading" at bounding box center [468, 451] width 89 height 13
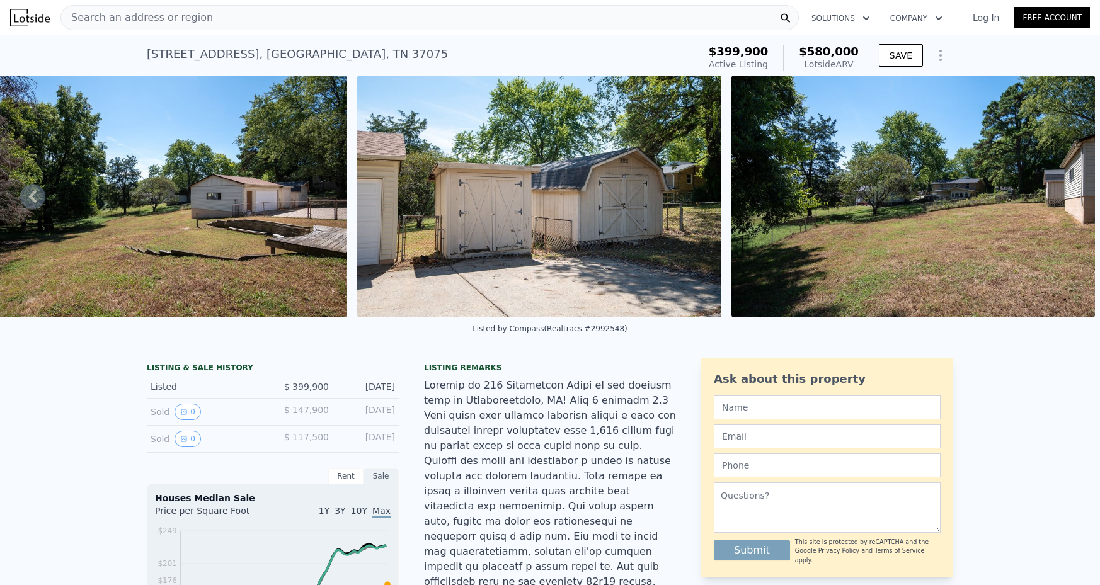
scroll to position [0, 0]
drag, startPoint x: 147, startPoint y: 49, endPoint x: 470, endPoint y: 45, distance: 323.3
click at [470, 45] on div "155 Neverbreak Dr , Hendersonville , TN 37075 Active at $399,900 (~ARV $580k )" at bounding box center [420, 57] width 547 height 35
copy div "155 Neverbreak Dr , Hendersonville , TN 37075 Active at $399,900 (~ARV $580k )"
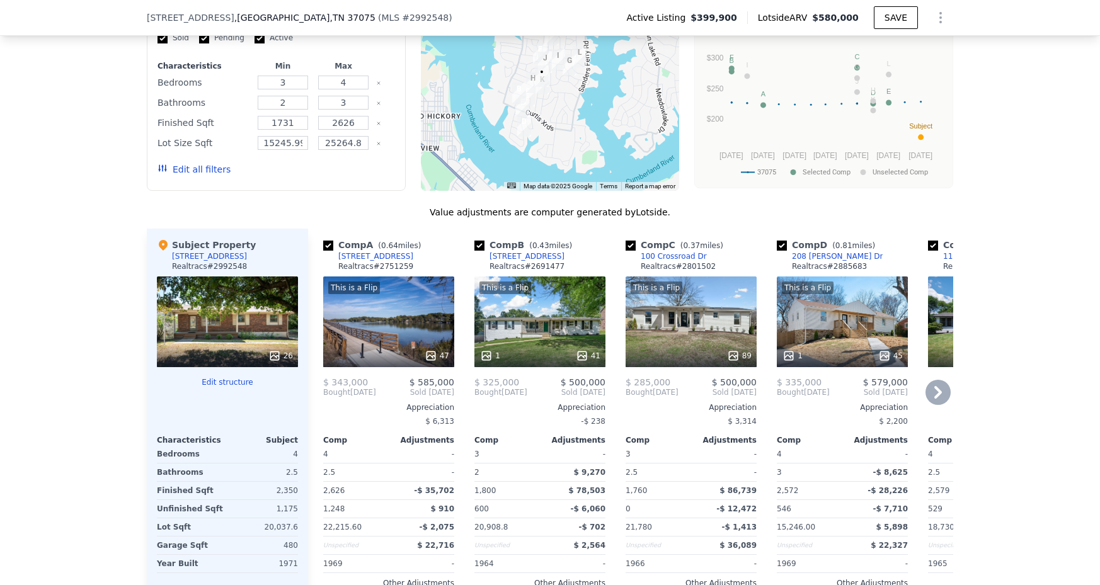
scroll to position [1203, 0]
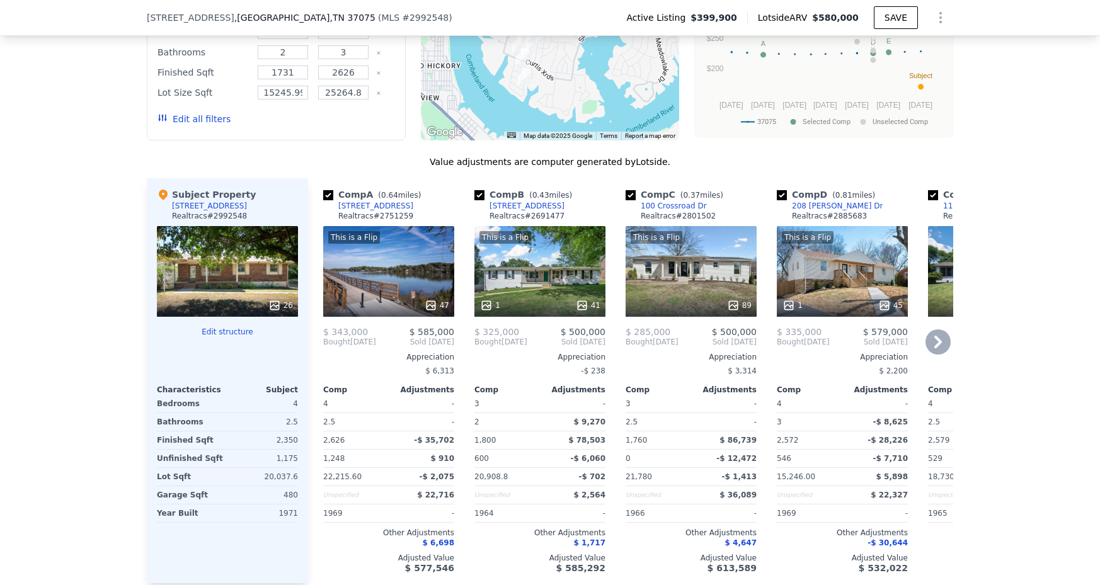
click at [935, 343] on icon at bounding box center [938, 342] width 25 height 25
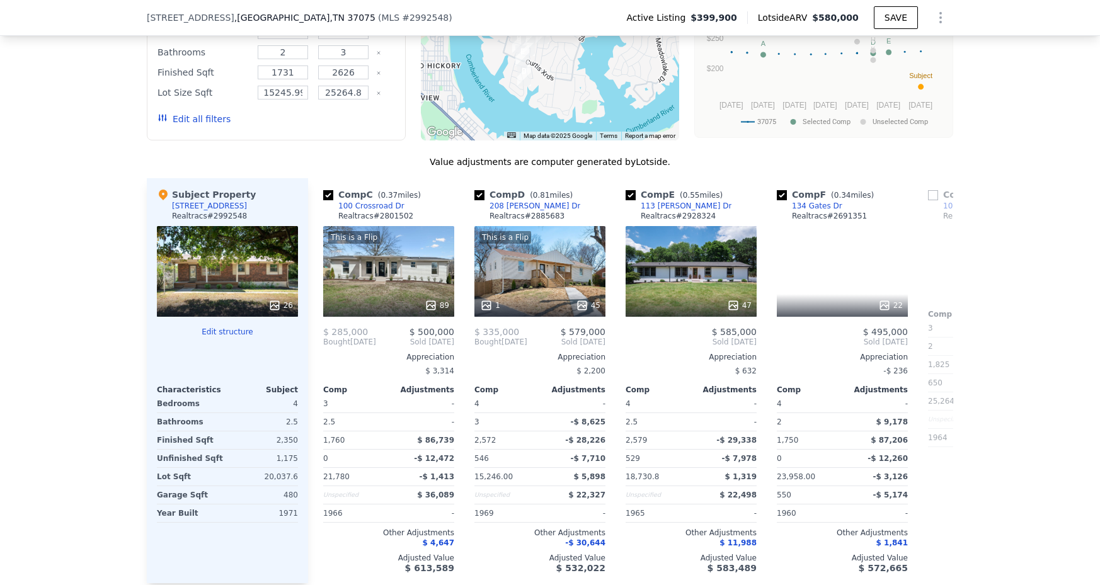
scroll to position [0, 302]
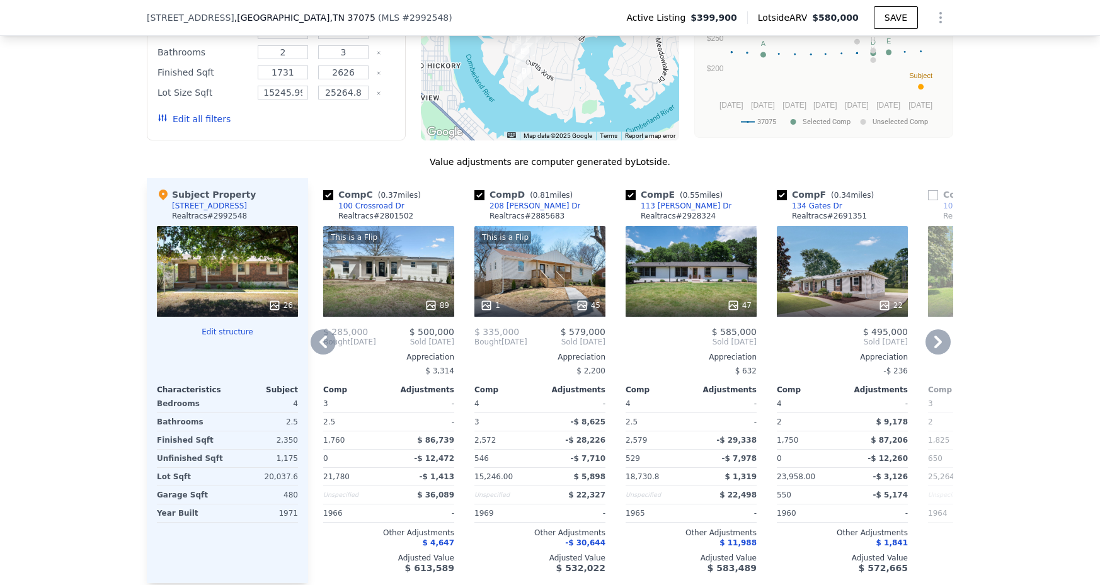
click at [546, 283] on div "This is a Flip 1 45" at bounding box center [539, 271] width 131 height 91
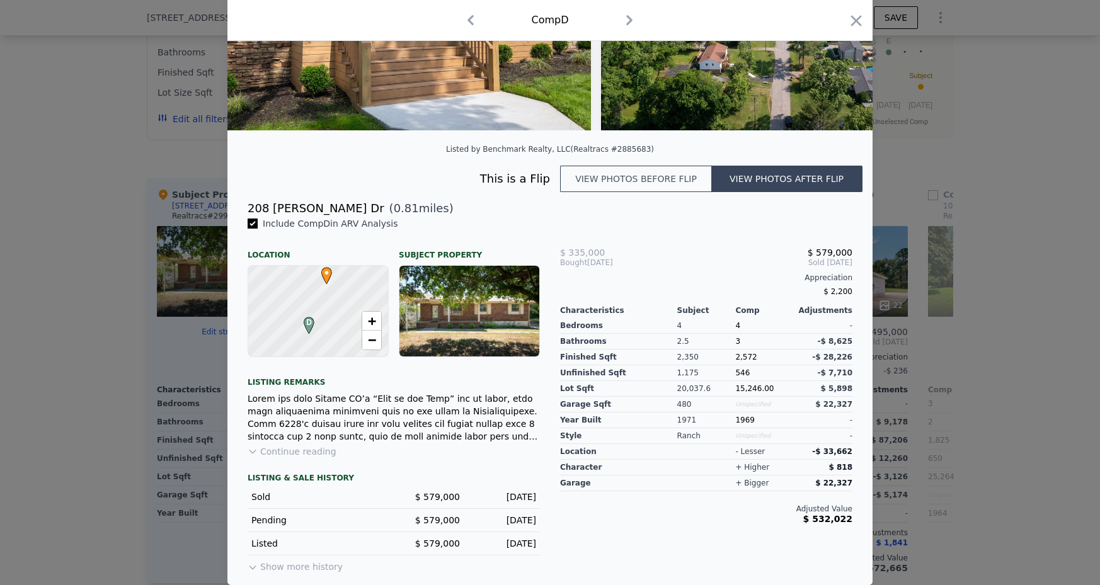
scroll to position [193, 0]
click at [674, 193] on div "This is a Flip View photos before flip View photos after flip" at bounding box center [549, 183] width 645 height 34
click at [674, 191] on button "View photos before flip" at bounding box center [635, 179] width 151 height 26
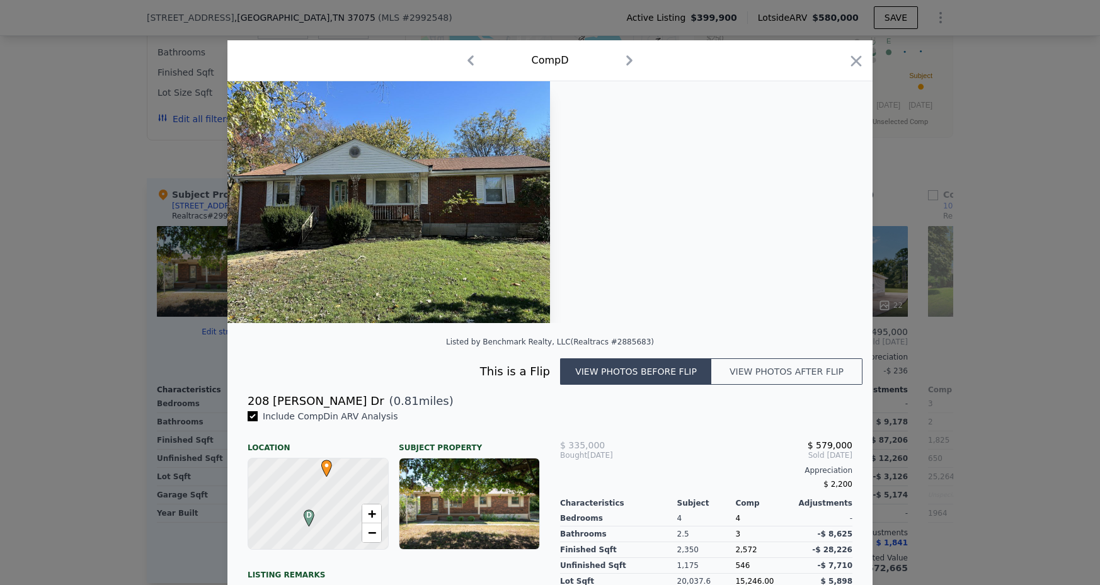
scroll to position [0, 0]
click at [730, 365] on button "View photos after flip" at bounding box center [786, 372] width 151 height 26
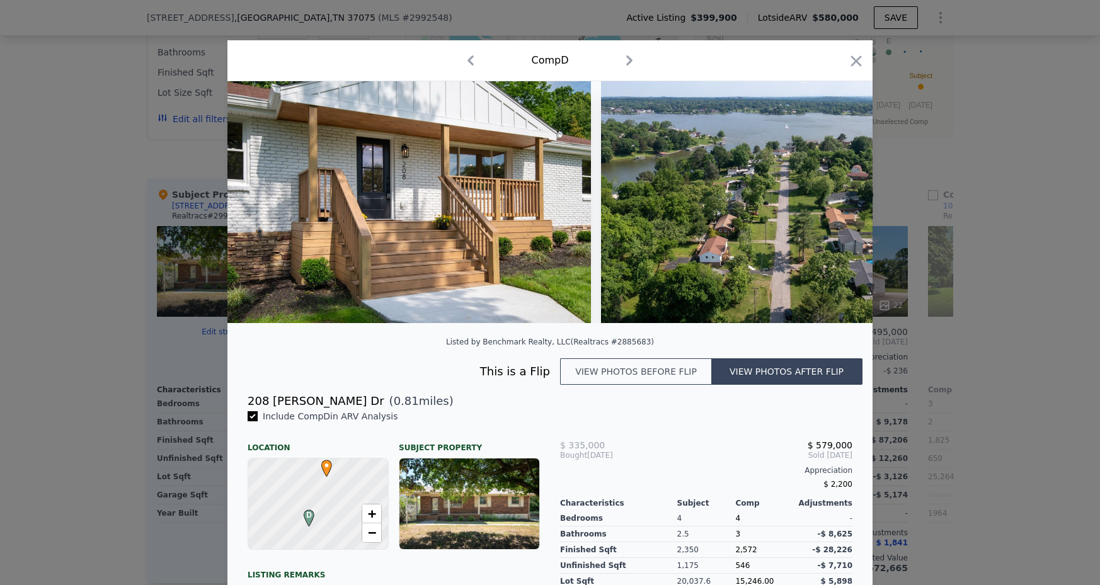
click at [679, 372] on button "View photos before flip" at bounding box center [635, 372] width 151 height 26
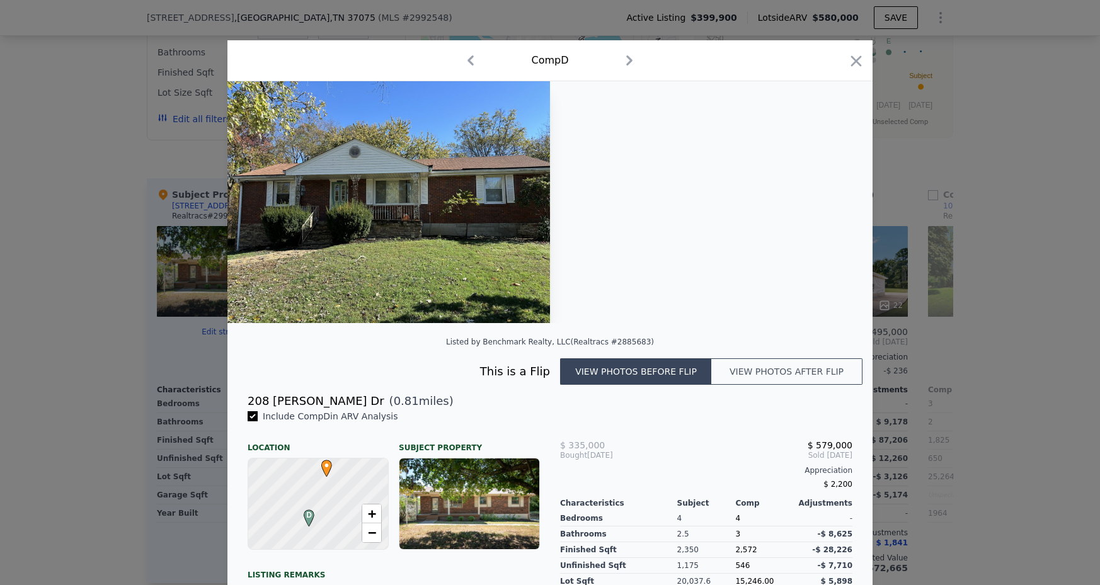
click at [766, 372] on button "View photos after flip" at bounding box center [786, 372] width 151 height 26
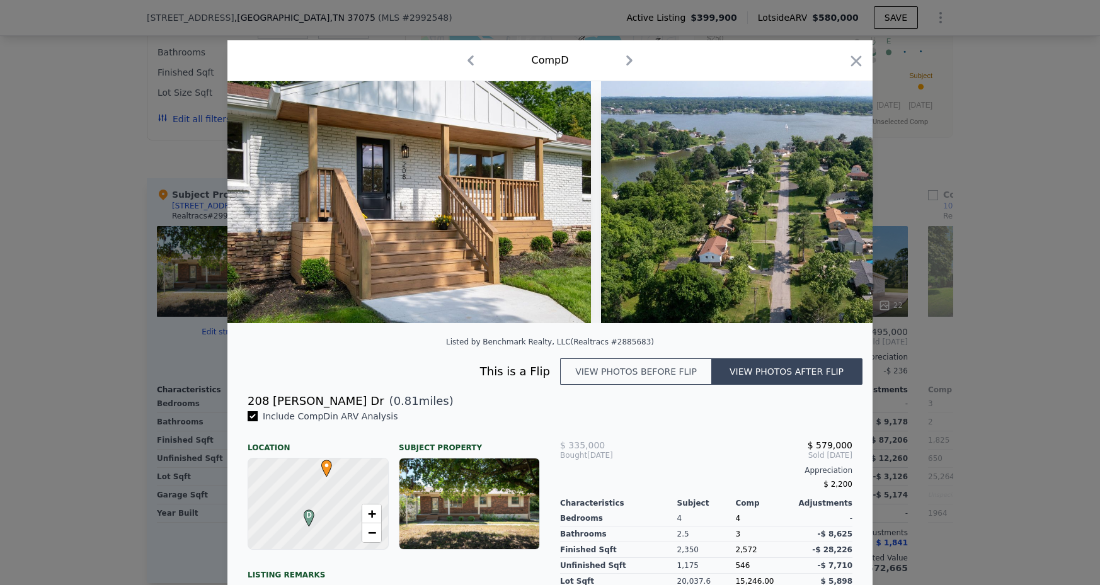
click at [696, 375] on button "View photos before flip" at bounding box center [635, 372] width 151 height 26
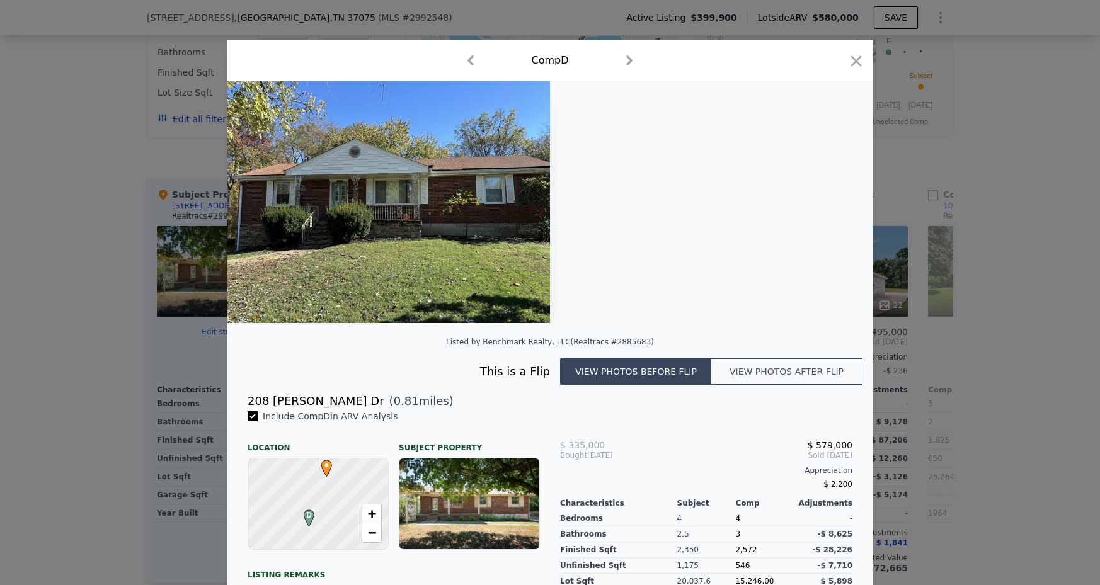
click at [745, 373] on button "View photos after flip" at bounding box center [786, 372] width 151 height 26
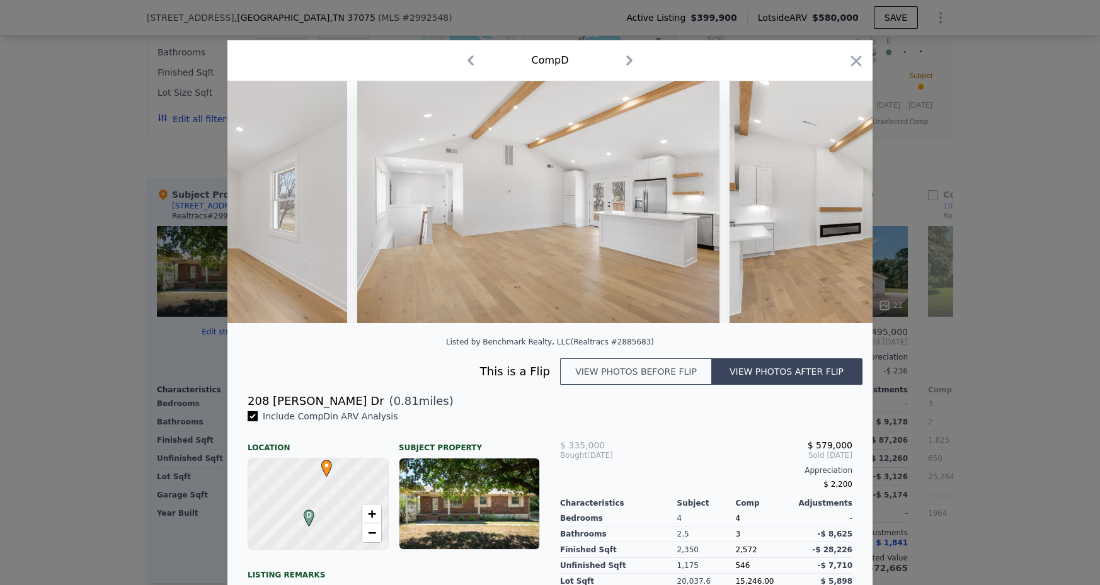
scroll to position [0, 2293]
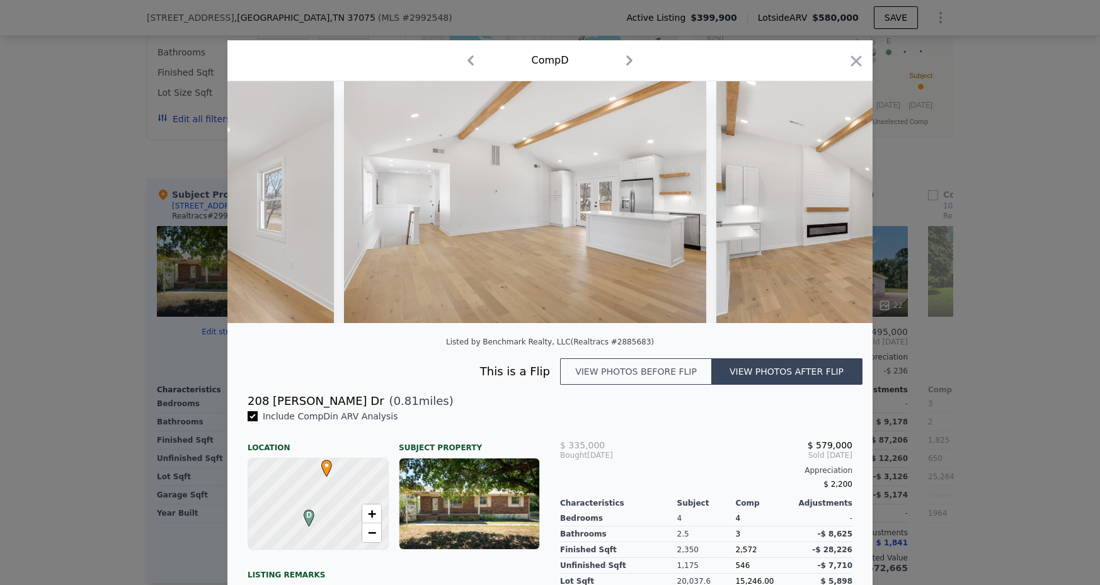
click at [621, 374] on button "View photos before flip" at bounding box center [635, 372] width 151 height 26
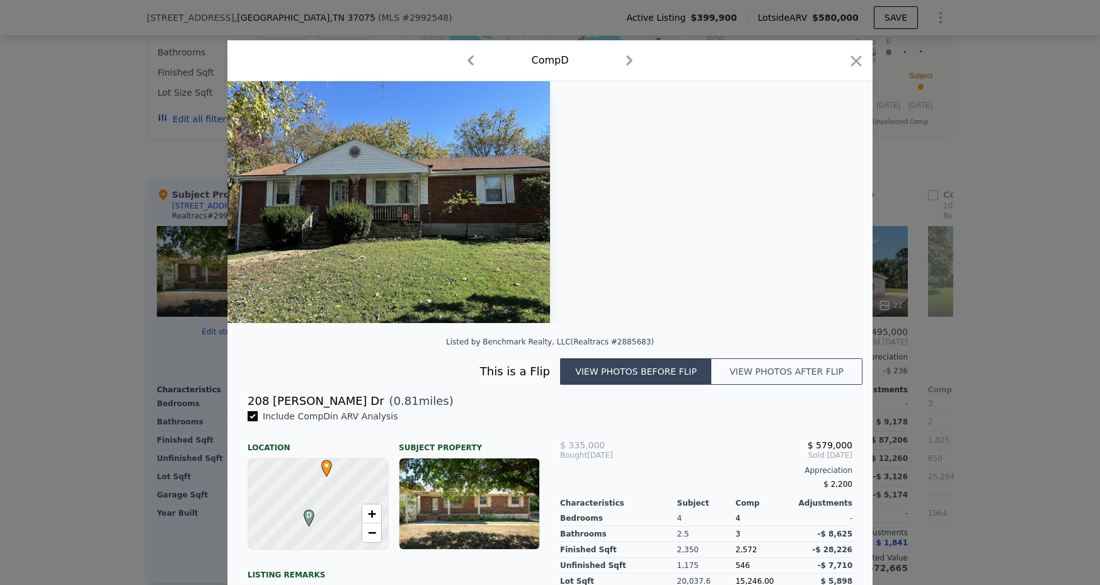
click at [754, 371] on button "View photos after flip" at bounding box center [786, 372] width 151 height 26
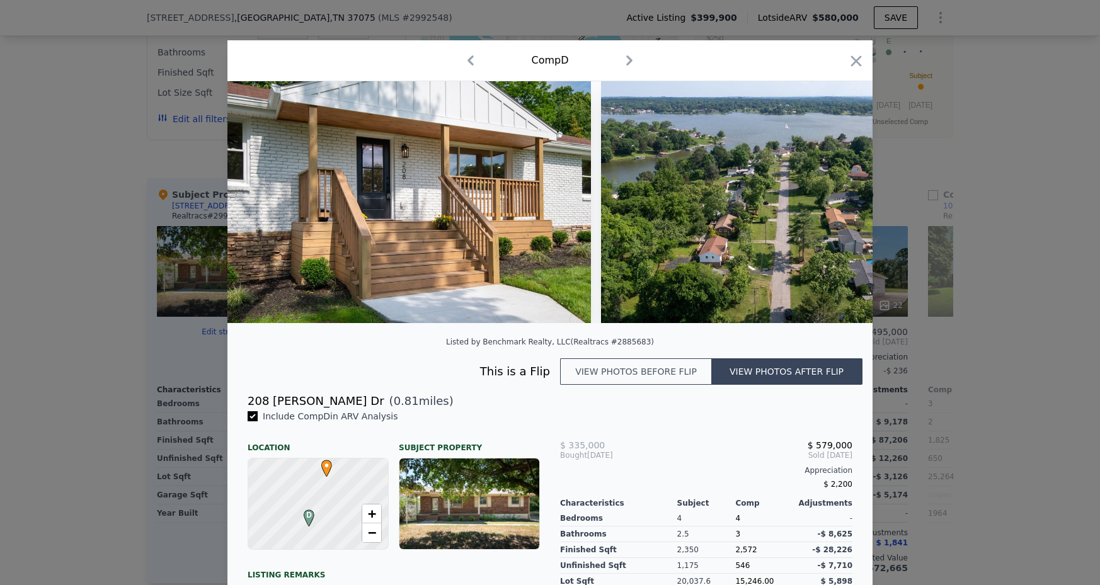
scroll to position [54, 0]
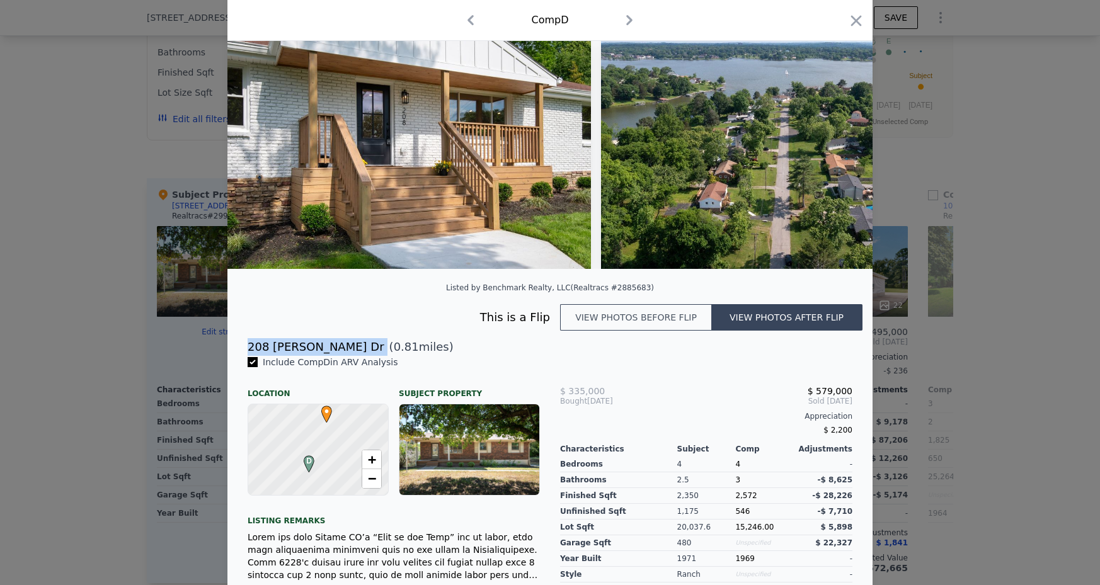
drag, startPoint x: 242, startPoint y: 346, endPoint x: 333, endPoint y: 344, distance: 90.8
click at [333, 344] on div "[STREET_ADDRESS][PERSON_NAME] ( 0.81 miles)" at bounding box center [550, 347] width 625 height 18
copy div "208 [PERSON_NAME] Dr"
